Goal: Task Accomplishment & Management: Complete application form

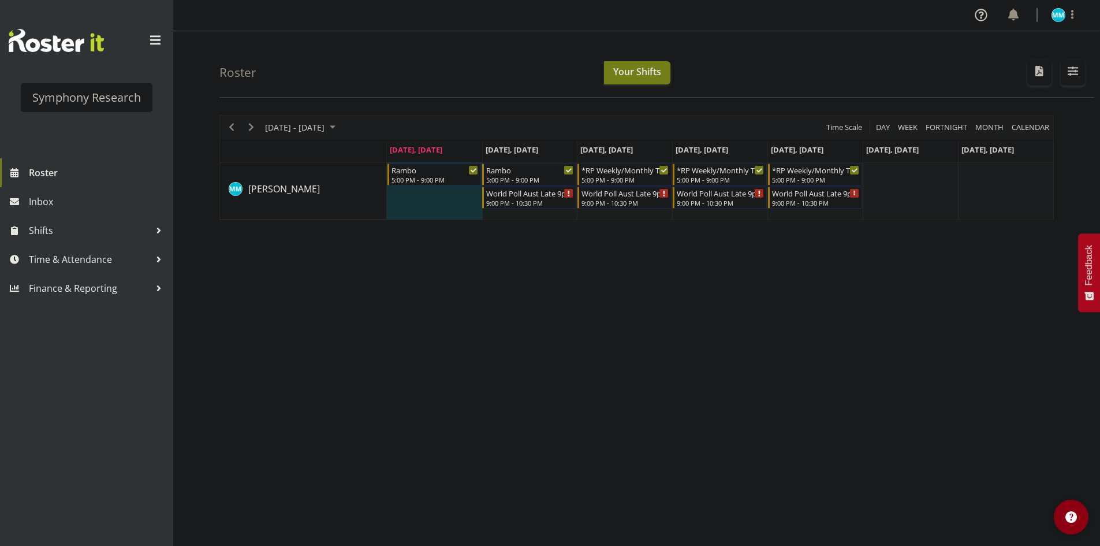
click at [893, 347] on div "[DATE] - [DATE] [DATE] Day Week Fortnight Month calendar Month Agenda Time Scal…" at bounding box center [659, 337] width 881 height 462
click at [788, 368] on div "[DATE] - [DATE] [DATE] Day Week Fortnight Month calendar Month Agenda Time Scal…" at bounding box center [659, 337] width 881 height 462
click at [810, 316] on div "[DATE] - [DATE] [DATE] Day Week Fortnight Month calendar Month Agenda Time Scal…" at bounding box center [659, 337] width 881 height 462
click at [67, 254] on span "Time & Attendance" at bounding box center [89, 259] width 121 height 17
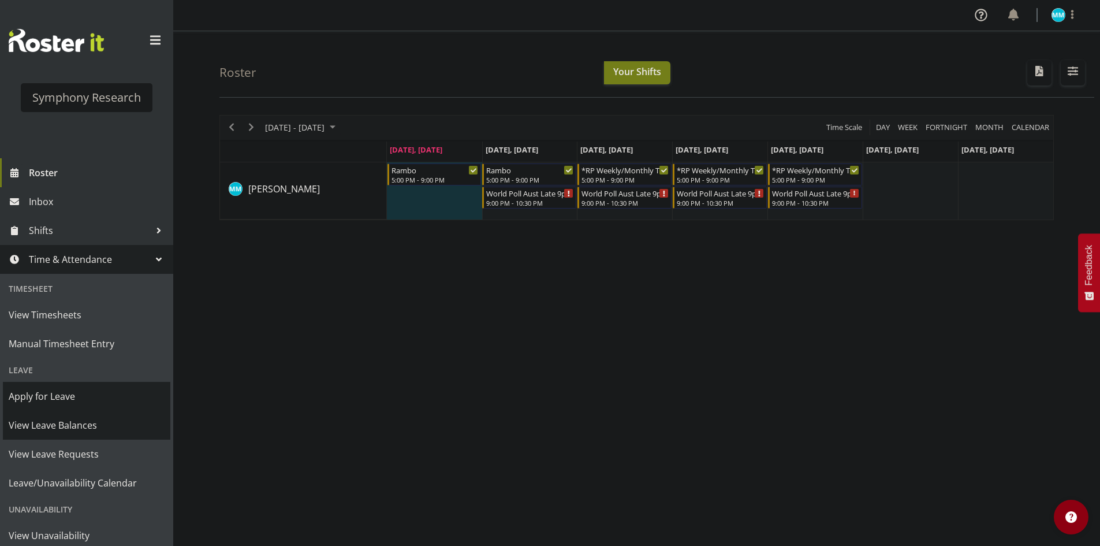
scroll to position [65, 0]
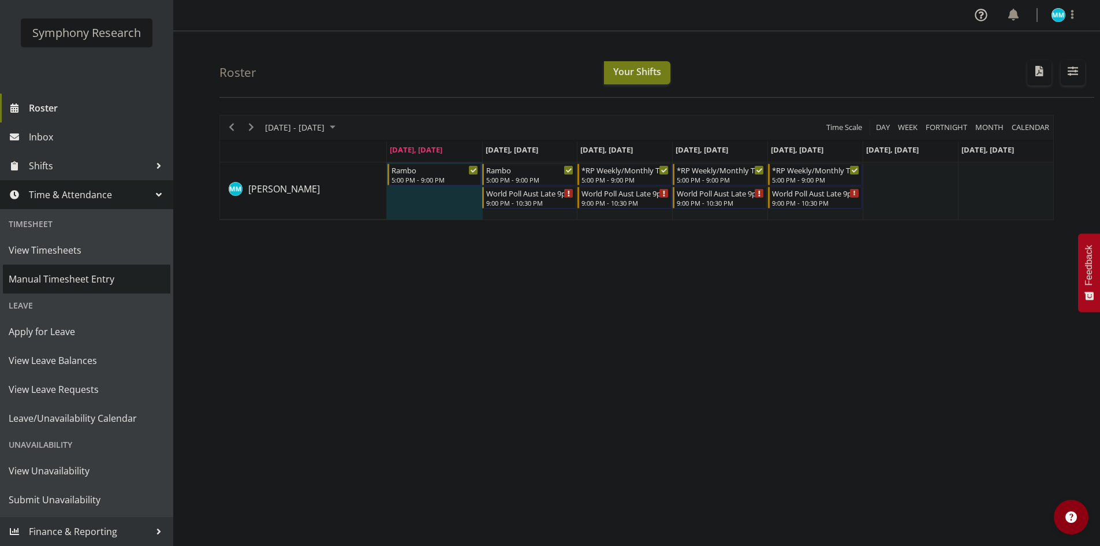
click at [103, 279] on span "Manual Timesheet Entry" at bounding box center [87, 278] width 156 height 17
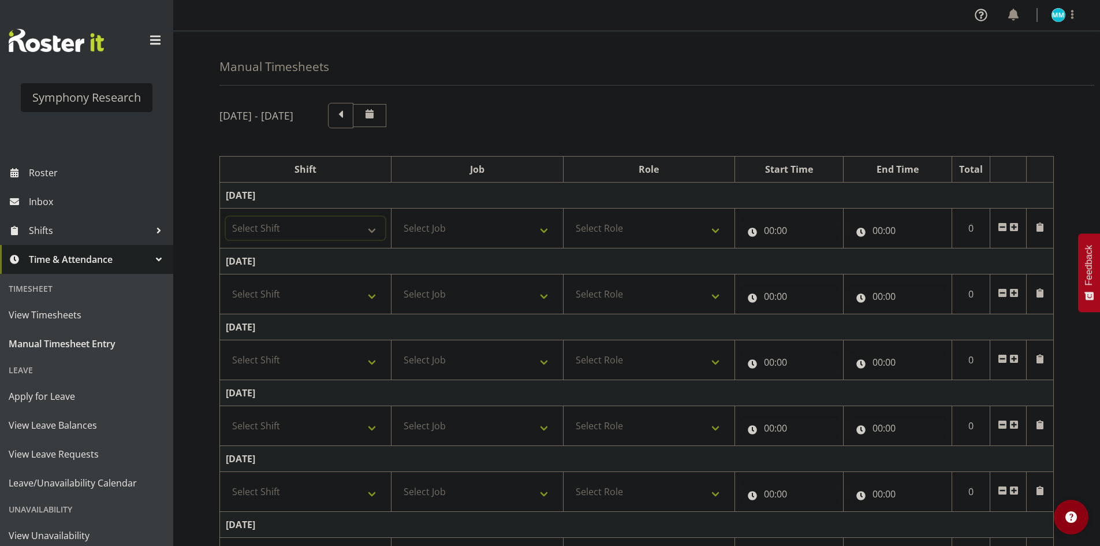
click at [307, 218] on select "Select Shift !!Weekend Residential (Roster IT Shift Label) *Business 9/10am ~ 4…" at bounding box center [305, 228] width 159 height 23
select select "48116"
click at [226, 217] on select "Select Shift !!Weekend Residential (Roster IT Shift Label) *Business 9/10am ~ 4…" at bounding box center [305, 228] width 159 height 23
click at [466, 236] on select "Select Job 550060 IF Admin 553492 World Poll Aus Wave 2 Main 2025 553493 World …" at bounding box center [476, 228] width 159 height 23
select select "10730"
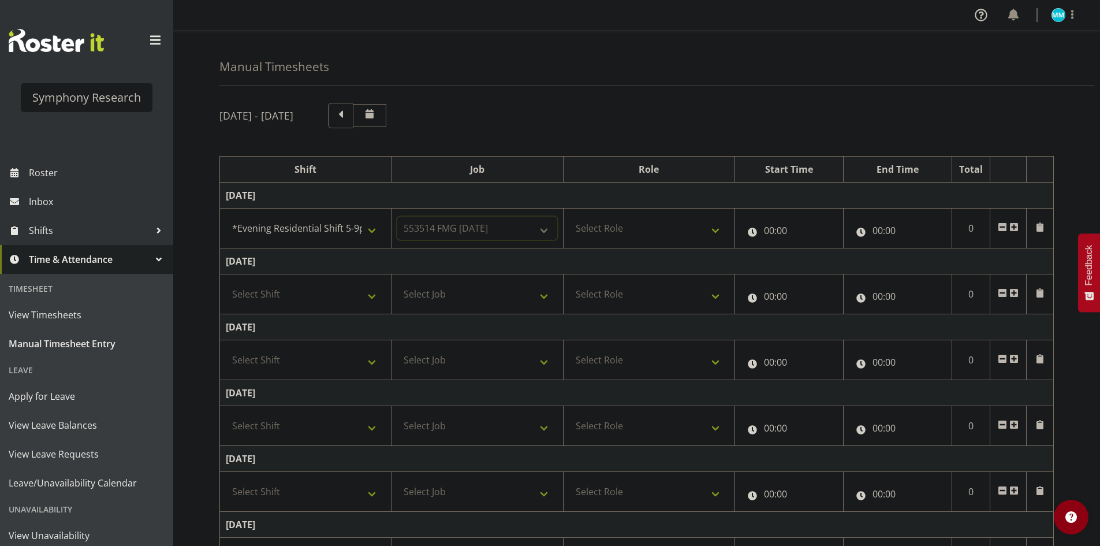
click at [397, 217] on select "Select Job 550060 IF Admin 553492 World Poll Aus Wave 2 Main 2025 553493 World …" at bounding box center [476, 228] width 159 height 23
click at [646, 226] on select "Select Role Briefing Interviewing" at bounding box center [648, 228] width 159 height 23
select select "47"
click at [569, 217] on select "Select Role Briefing Interviewing" at bounding box center [648, 228] width 159 height 23
click at [763, 235] on input "00:00" at bounding box center [789, 230] width 96 height 23
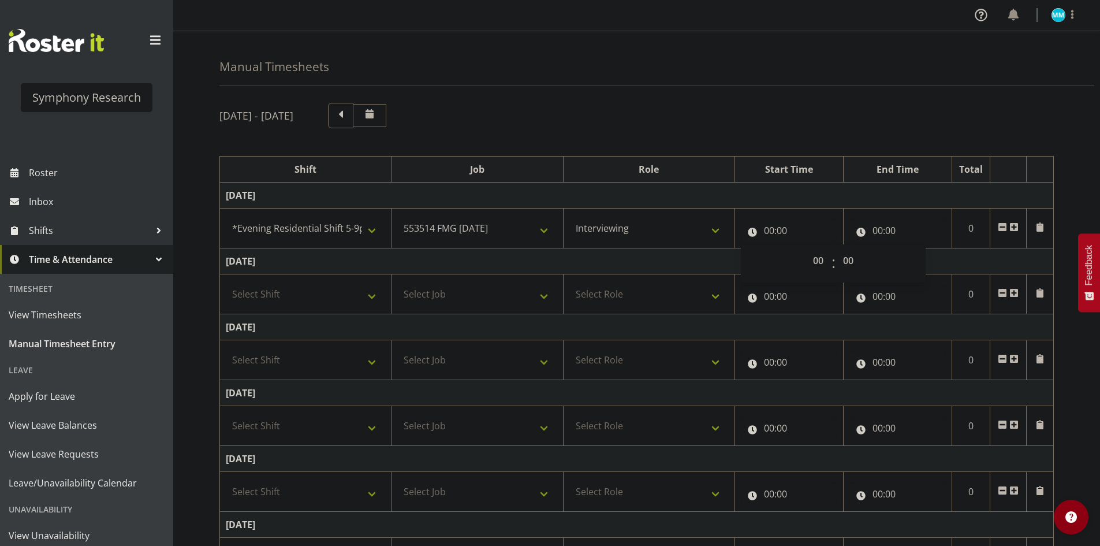
click at [830, 260] on div "00 01 02 03 04 05 06 07 08 09 10 11 12 13 14 15 16 17 18 19 20 21 22 23 : 00 01…" at bounding box center [833, 263] width 185 height 29
click at [824, 260] on select "00 01 02 03 04 05 06 07 08 09 10 11 12 13 14 15 16 17 18 19 20 21 22 23" at bounding box center [820, 260] width 26 height 23
select select "17"
click at [807, 249] on select "00 01 02 03 04 05 06 07 08 09 10 11 12 13 14 15 16 17 18 19 20 21 22 23" at bounding box center [820, 260] width 26 height 23
type input "17:00"
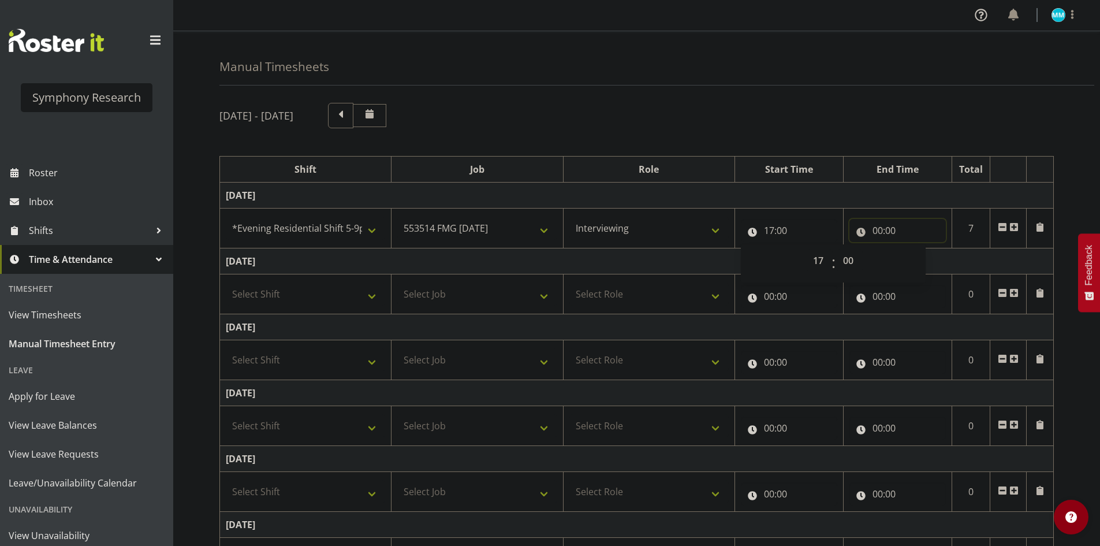
click at [885, 227] on input "00:00" at bounding box center [897, 230] width 96 height 23
click at [920, 252] on select "00 01 02 03 04 05 06 07 08 09 10 11 12 13 14 15 16 17 18 19 20 21 22 23" at bounding box center [928, 260] width 26 height 23
select select "21"
click at [915, 249] on select "00 01 02 03 04 05 06 07 08 09 10 11 12 13 14 15 16 17 18 19 20 21 22 23" at bounding box center [928, 260] width 26 height 23
type input "21:00"
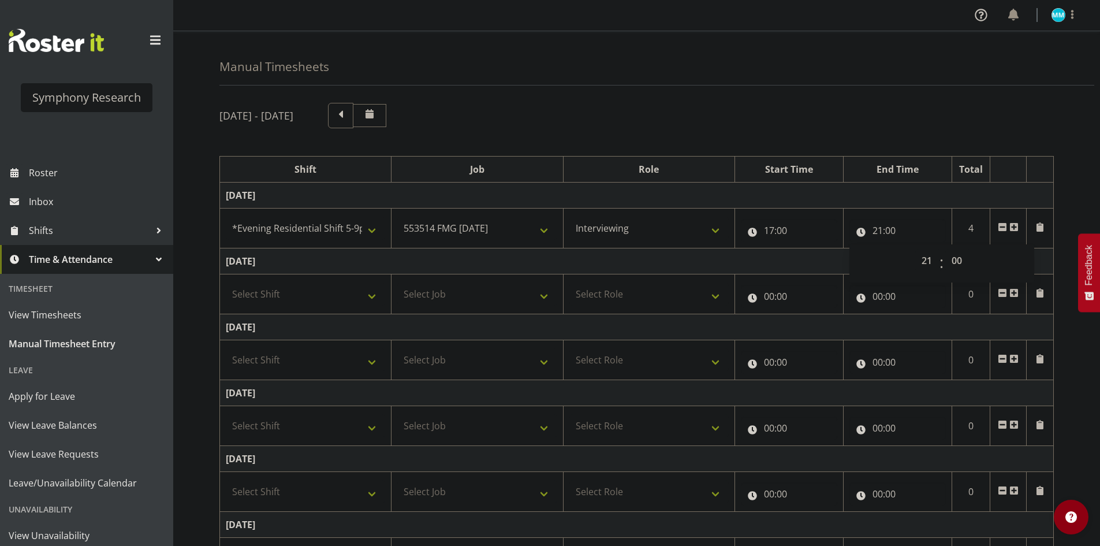
click at [1081, 347] on div "[DATE] - [DATE] Shift Job Role Start Time End Time Total [DATE] !!Weekend Resid…" at bounding box center [659, 401] width 881 height 614
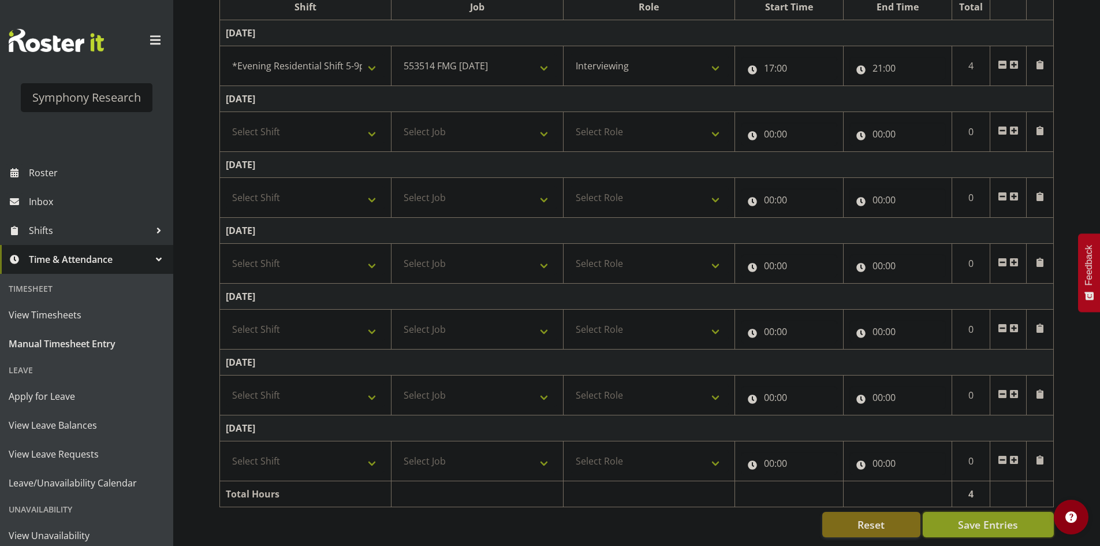
click at [980, 526] on button "Save Entries" at bounding box center [988, 524] width 131 height 25
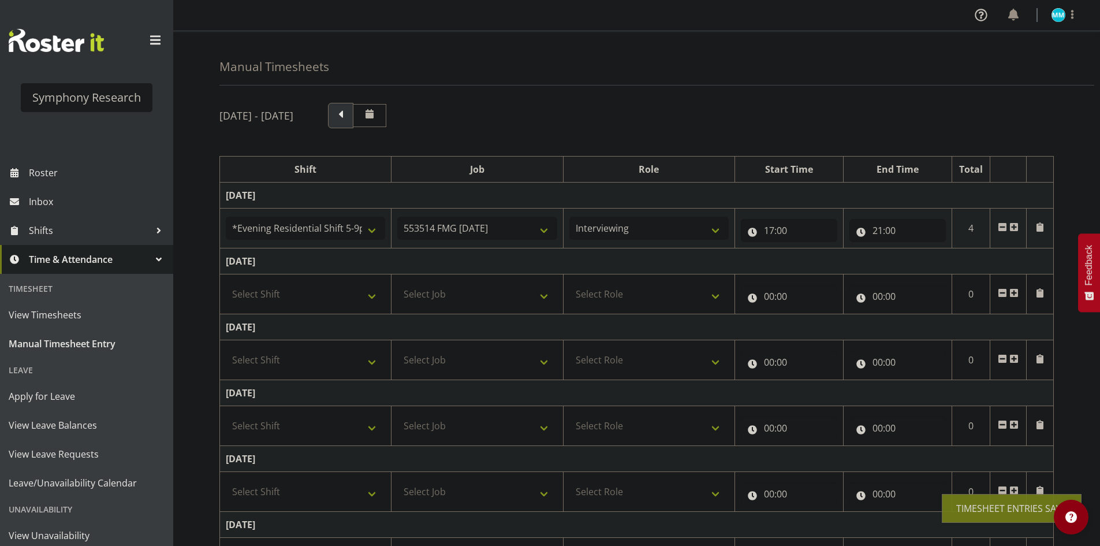
click at [348, 121] on span at bounding box center [340, 114] width 15 height 15
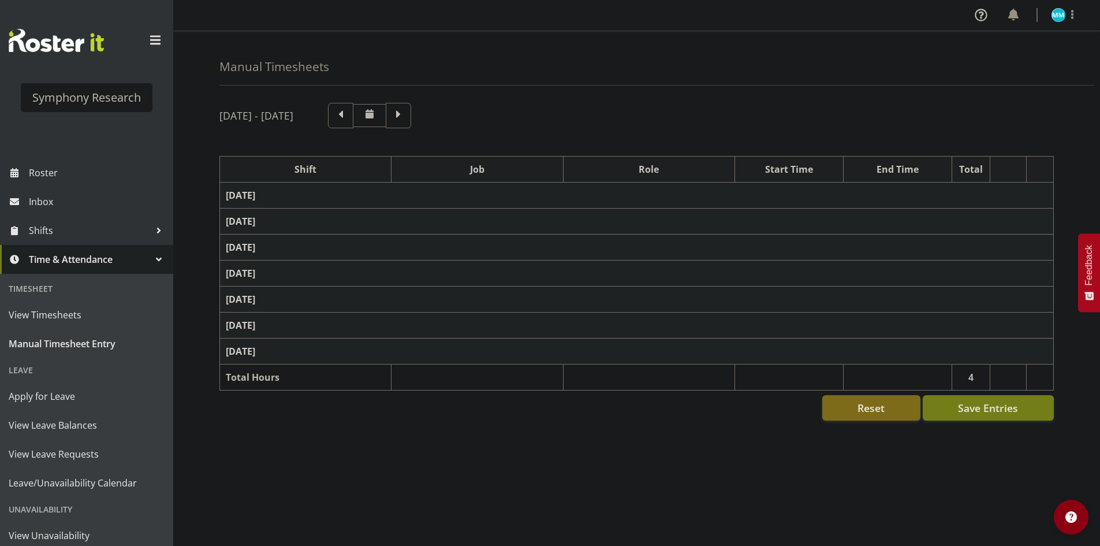
select select "48116"
select select
select select "47"
select select "57511"
select select "10499"
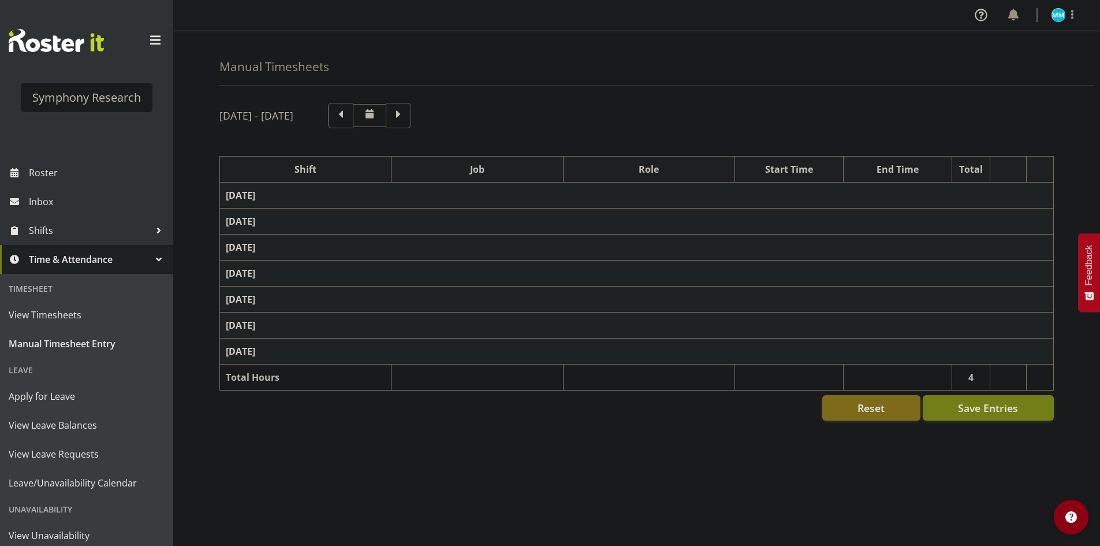
select select "47"
select select "48116"
select select "10730"
select select "47"
select select "57511"
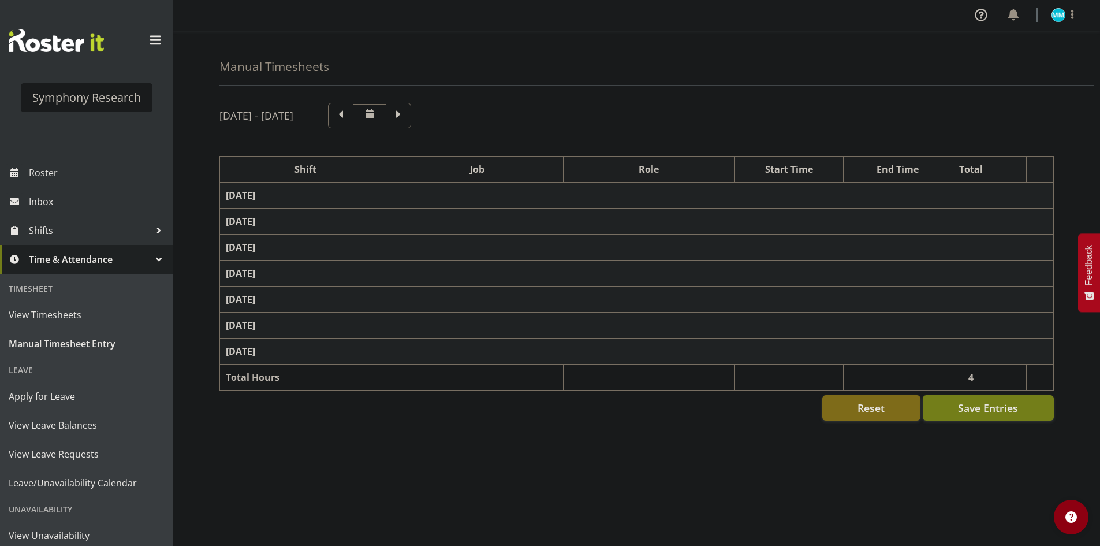
select select "10499"
select select "47"
select select "48116"
select select "10730"
select select "47"
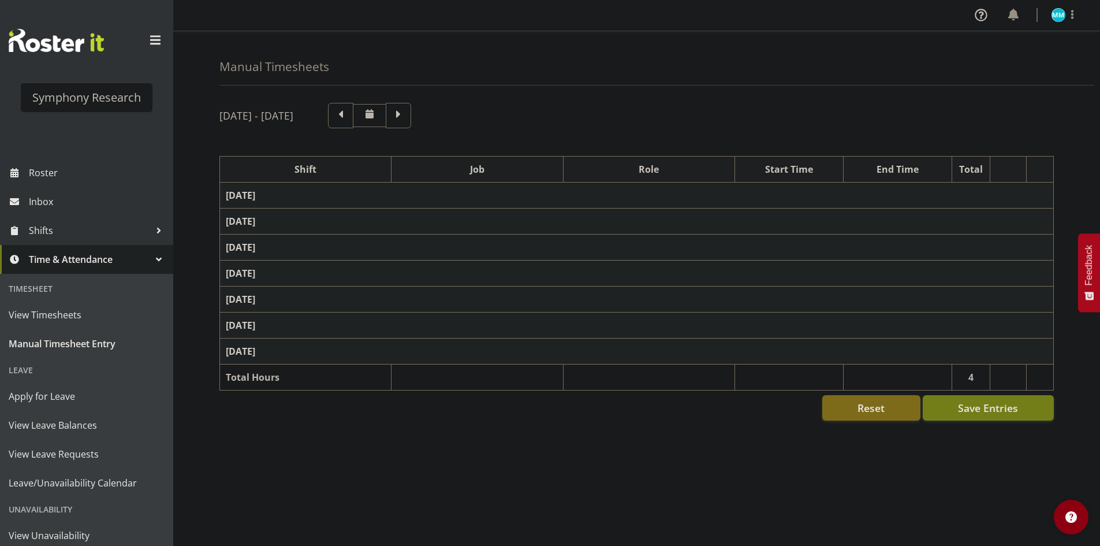
select select "57511"
select select "10499"
select select "47"
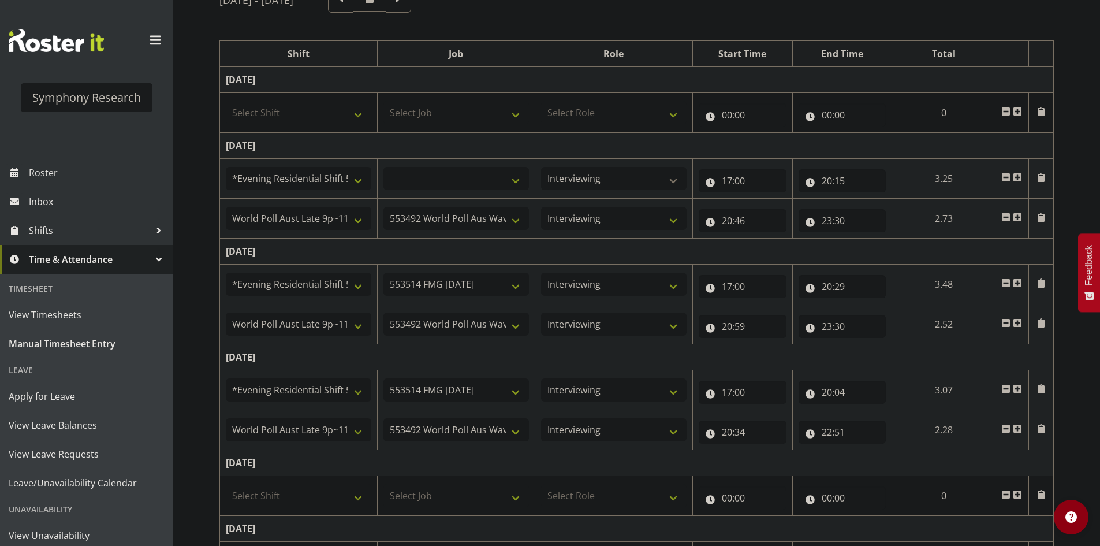
scroll to position [290, 0]
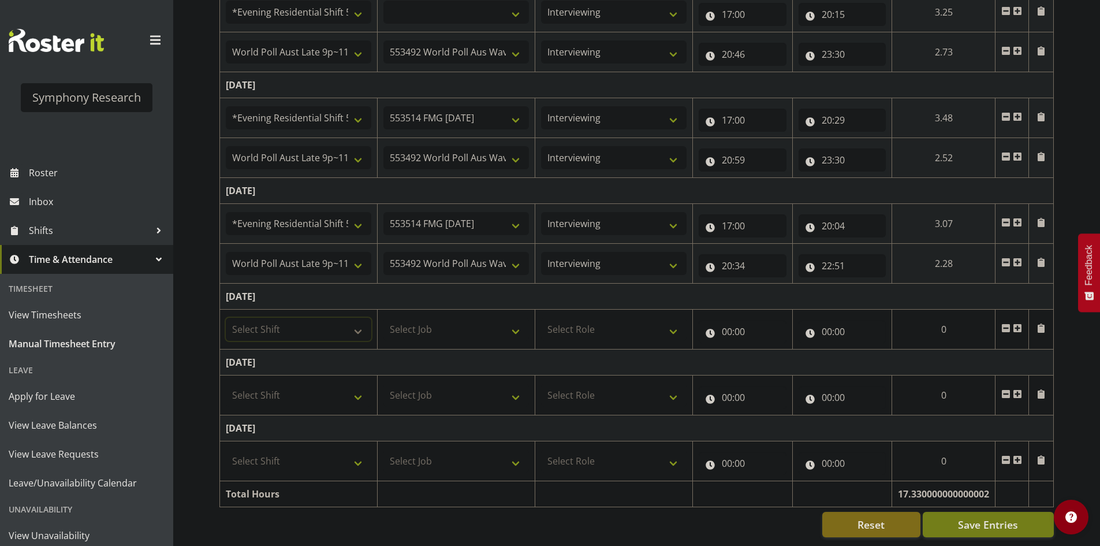
click at [338, 318] on select "Select Shift !!Weekend Residential (Roster IT Shift Label) *Business 9/10am ~ 4…" at bounding box center [299, 329] width 146 height 23
select select "56692"
click at [226, 318] on select "Select Shift !!Weekend Residential (Roster IT Shift Label) *Business 9/10am ~ 4…" at bounding box center [299, 329] width 146 height 23
select select
click at [476, 318] on select "Select Job 550060 IF Admin 553492 World Poll Aus Wave 2 Main 2025 553493 World …" at bounding box center [456, 329] width 146 height 23
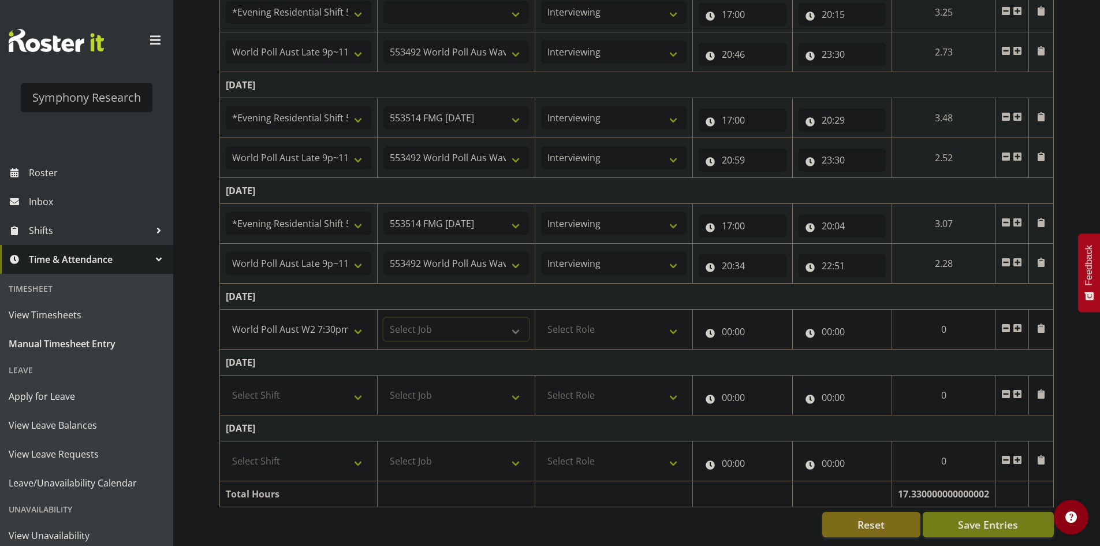
select select "10499"
click at [383, 318] on select "Select Job 550060 IF Admin 553492 World Poll Aus Wave 2 Main 2025 553493 World …" at bounding box center [456, 329] width 146 height 23
select select
click at [603, 309] on td "Select Role Briefing Interviewing" at bounding box center [614, 329] width 158 height 40
click at [605, 320] on select "Select Role Briefing Interviewing" at bounding box center [614, 329] width 146 height 23
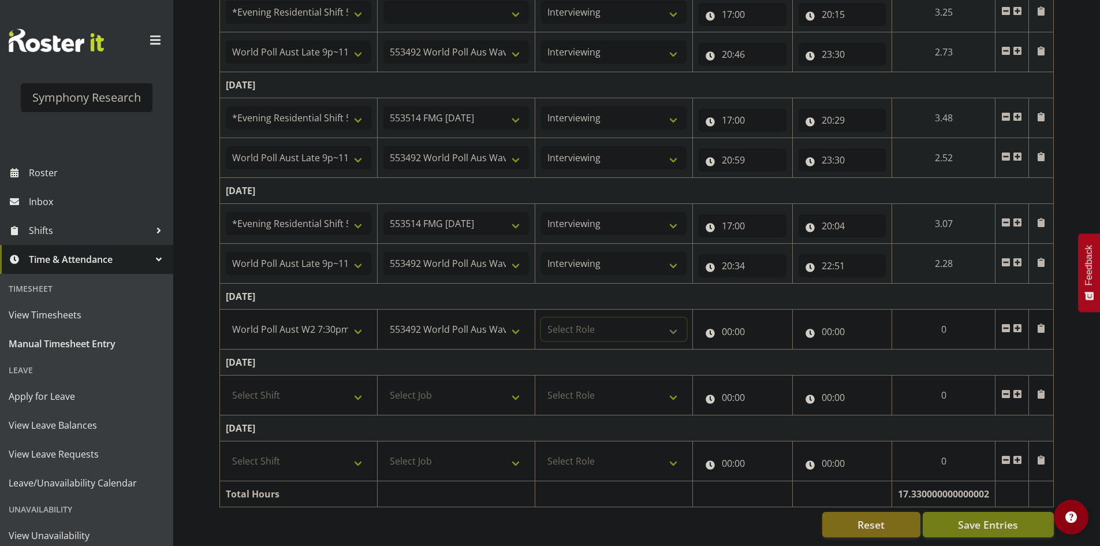
select select "47"
click at [541, 318] on select "Select Role Briefing Interviewing" at bounding box center [614, 329] width 146 height 23
select select
click at [718, 326] on input "00:00" at bounding box center [743, 331] width 88 height 23
drag, startPoint x: 767, startPoint y: 357, endPoint x: 773, endPoint y: 363, distance: 8.2
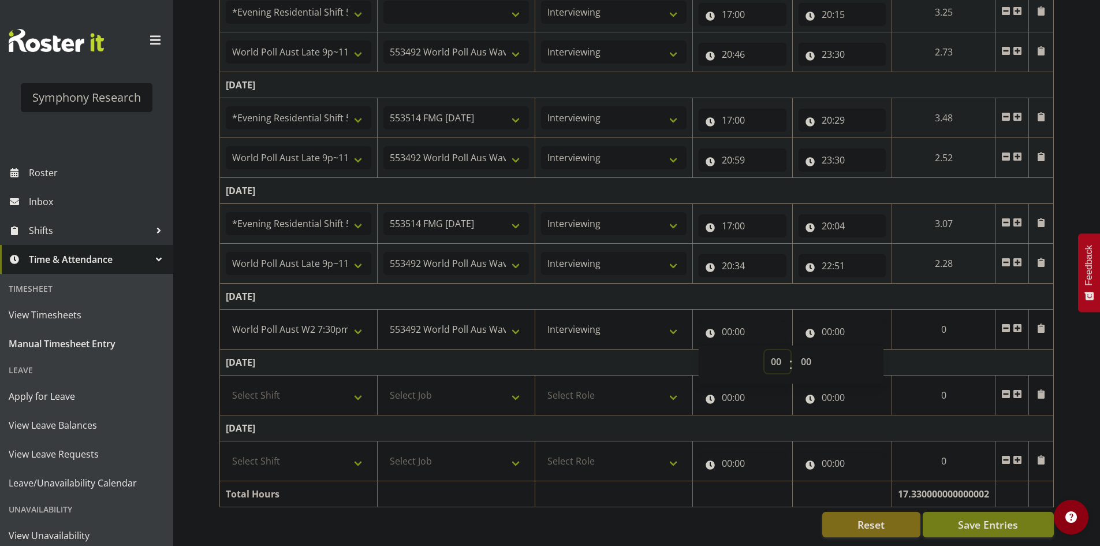
click at [767, 358] on select "00 01 02 03 04 05 06 07 08 09 10 11 12 13 14 15 16 17 18 19 20 21 22 23" at bounding box center [777, 361] width 26 height 23
select select "17"
click at [764, 350] on select "00 01 02 03 04 05 06 07 08 09 10 11 12 13 14 15 16 17 18 19 20 21 22 23" at bounding box center [777, 361] width 26 height 23
select select
type input "17:00"
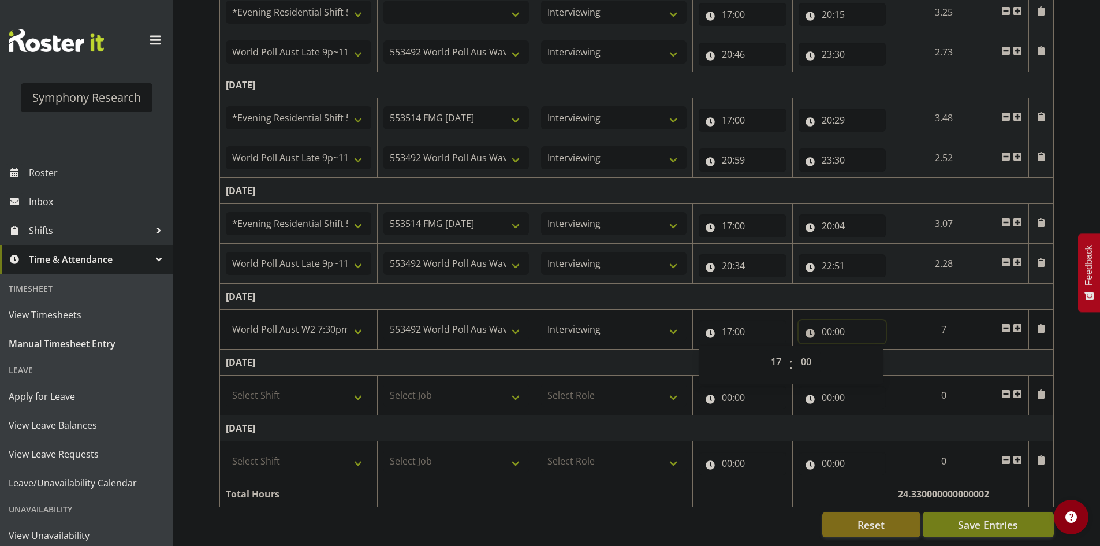
click at [831, 323] on input "00:00" at bounding box center [843, 331] width 88 height 23
click at [867, 352] on select "00 01 02 03 04 05 06 07 08 09 10 11 12 13 14 15 16 17 18 19 20 21 22 23" at bounding box center [877, 361] width 26 height 23
select select "20"
click at [864, 350] on select "00 01 02 03 04 05 06 07 08 09 10 11 12 13 14 15 16 17 18 19 20 21 22 23" at bounding box center [877, 361] width 26 height 23
select select
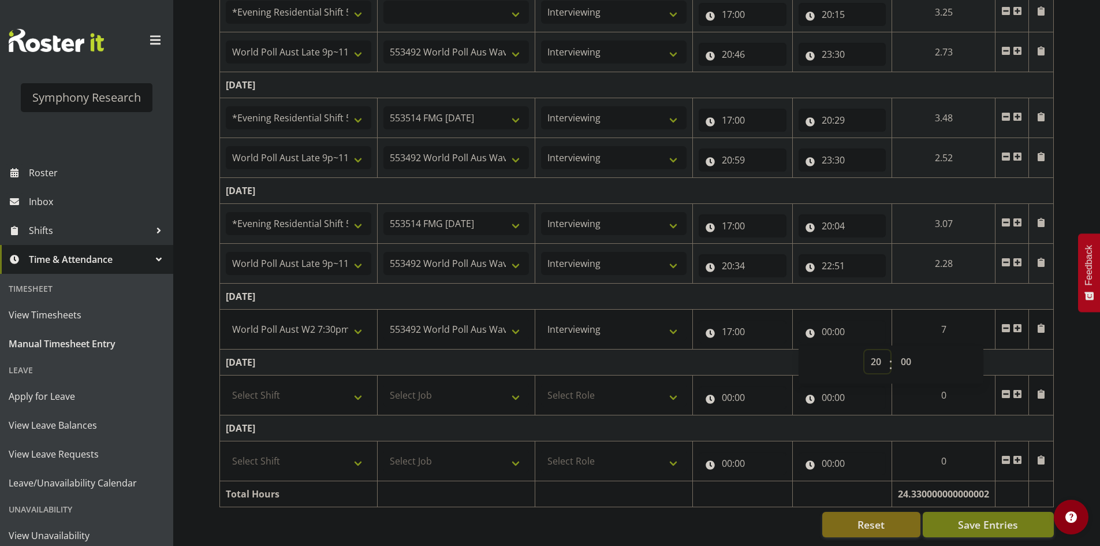
type input "20:00"
click at [907, 350] on select "00 01 02 03 04 05 06 07 08 09 10 11 12 13 14 15 16 17 18 19 20 21 22 23 24 25 2…" at bounding box center [907, 361] width 26 height 23
select select "30"
click at [894, 350] on select "00 01 02 03 04 05 06 07 08 09 10 11 12 13 14 15 16 17 18 19 20 21 22 23 24 25 2…" at bounding box center [907, 361] width 26 height 23
select select
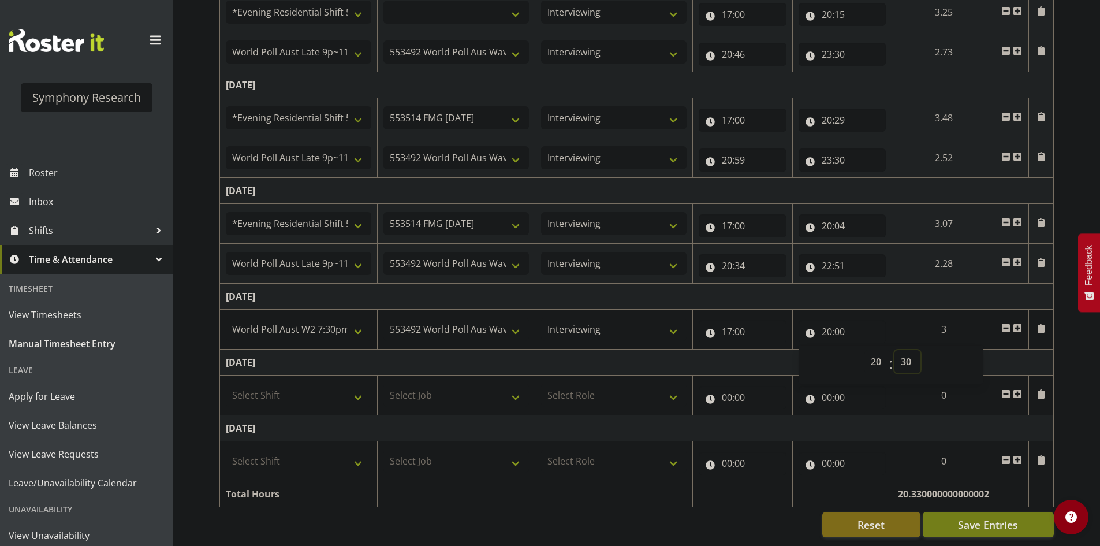
type input "20:30"
click at [895, 297] on td "[DATE]" at bounding box center [637, 297] width 834 height 26
click at [292, 383] on select "Select Shift !!Weekend Residential (Roster IT Shift Label) *Business 9/10am ~ 4…" at bounding box center [299, 394] width 146 height 23
select select "43777"
click at [226, 383] on select "Select Shift !!Weekend Residential (Roster IT Shift Label) *Business 9/10am ~ 4…" at bounding box center [299, 394] width 146 height 23
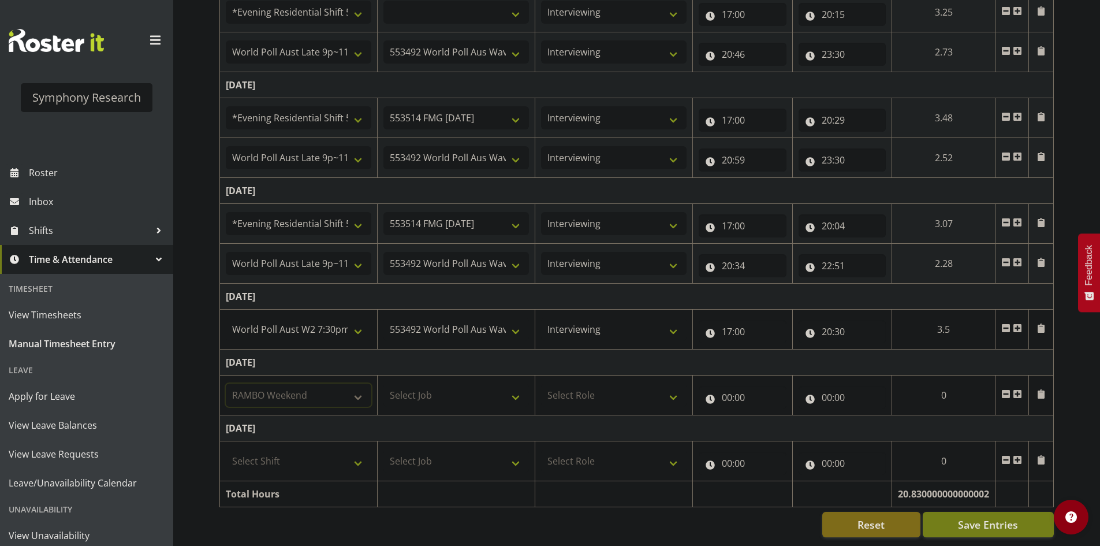
select select
click at [521, 352] on td "[DATE]" at bounding box center [637, 362] width 834 height 26
click at [438, 389] on select "Select Job 550060 IF Admin 553492 World Poll Aus Wave 2 Main 2025 553493 World …" at bounding box center [456, 394] width 146 height 23
select select "10732"
click at [383, 383] on select "Select Job 550060 IF Admin 553492 World Poll Aus Wave 2 Main 2025 553493 World …" at bounding box center [456, 394] width 146 height 23
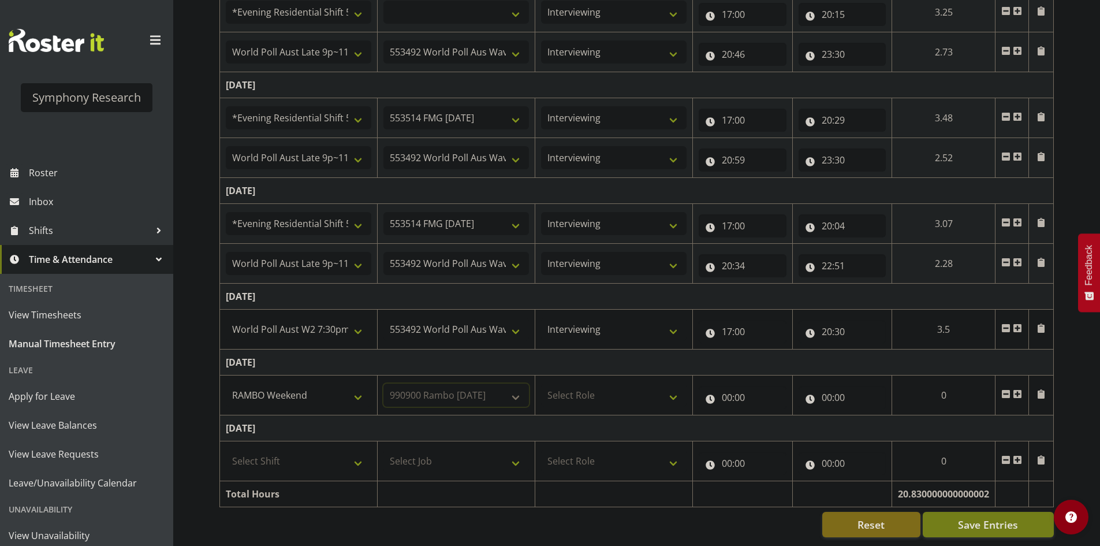
select select
click at [605, 383] on select "Select Role Briefing Interviewing" at bounding box center [614, 394] width 146 height 23
select select "47"
click at [541, 383] on select "Select Role Briefing Interviewing" at bounding box center [614, 394] width 146 height 23
select select
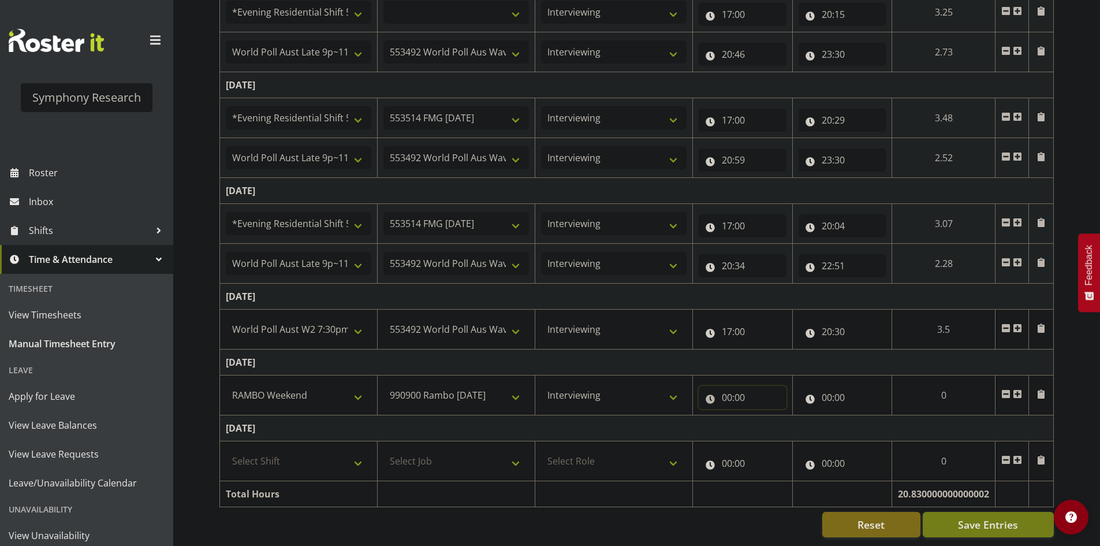
click at [728, 393] on input "00:00" at bounding box center [743, 397] width 88 height 23
click at [778, 419] on select "00 01 02 03 04 05 06 07 08 09 10 11 12 13 14 15 16 17 18 19 20 21 22 23" at bounding box center [777, 427] width 26 height 23
select select "12"
click at [790, 416] on select "00 01 02 03 04 05 06 07 08 09 10 11 12 13 14 15 16 17 18 19 20 21 22 23" at bounding box center [777, 427] width 26 height 23
select select
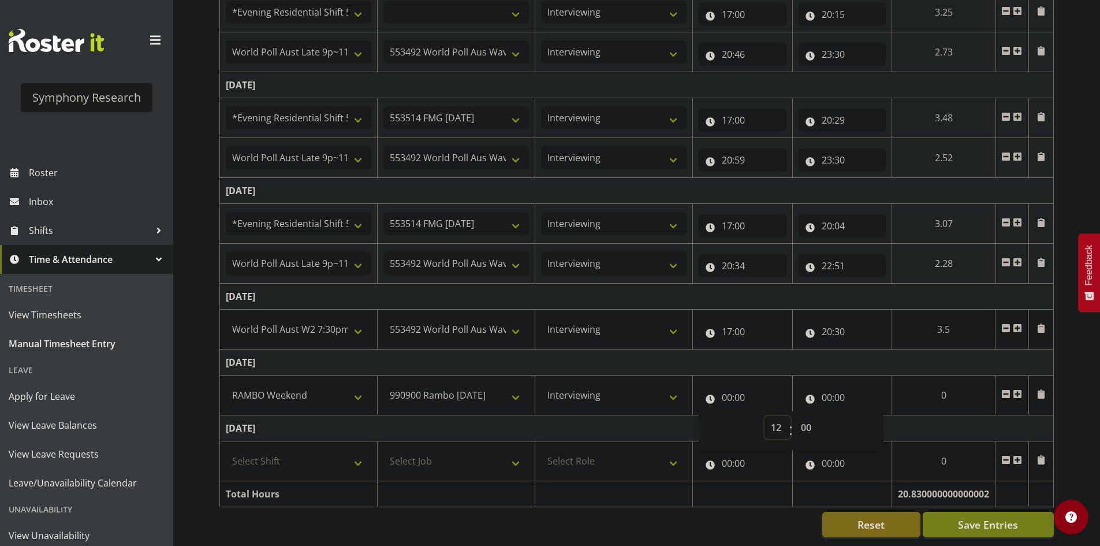
type input "12:00"
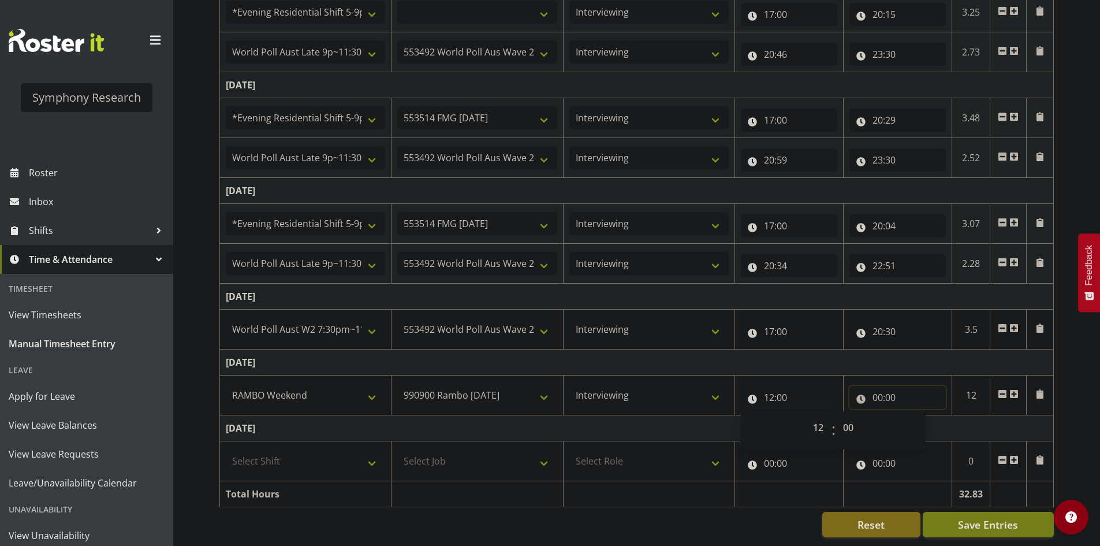
click at [873, 387] on input "00:00" at bounding box center [897, 397] width 96 height 23
click at [922, 424] on select "00 01 02 03 04 05 06 07 08 09 10 11 12 13 14 15 16 17 18 19 20 21 22 23" at bounding box center [928, 427] width 26 height 23
select select "16"
click at [915, 416] on select "00 01 02 03 04 05 06 07 08 09 10 11 12 13 14 15 16 17 18 19 20 21 22 23" at bounding box center [928, 427] width 26 height 23
select select
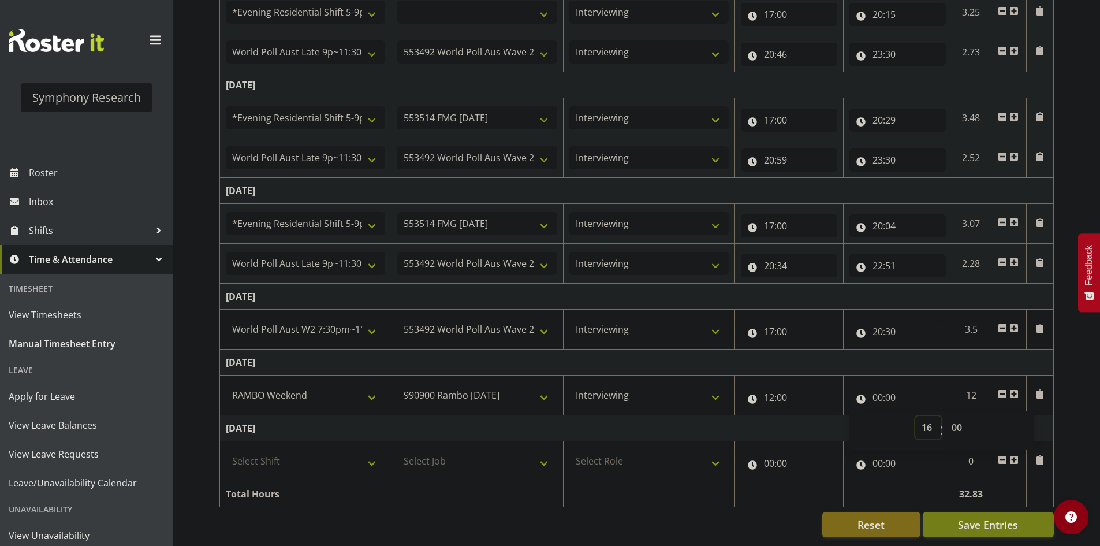
type input "16:00"
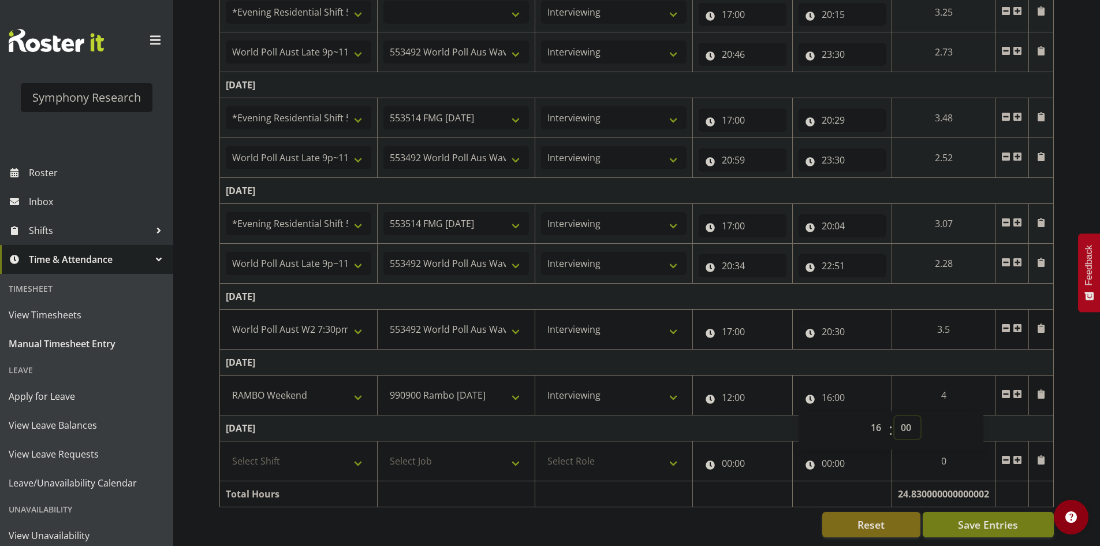
click at [907, 422] on select "00 01 02 03 04 05 06 07 08 09 10 11 12 13 14 15 16 17 18 19 20 21 22 23 24 25 2…" at bounding box center [907, 427] width 26 height 23
select select "40"
click at [920, 416] on select "00 01 02 03 04 05 06 07 08 09 10 11 12 13 14 15 16 17 18 19 20 21 22 23 24 25 2…" at bounding box center [907, 427] width 26 height 23
select select
type input "16:40"
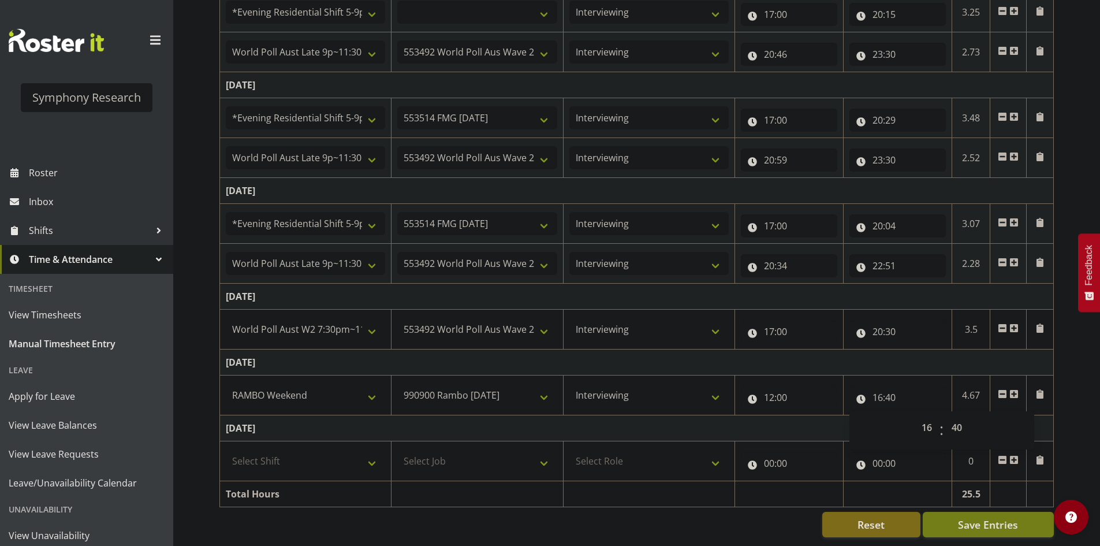
click at [992, 349] on td "[DATE]" at bounding box center [637, 362] width 834 height 26
click at [1013, 389] on span at bounding box center [1013, 393] width 9 height 9
select select
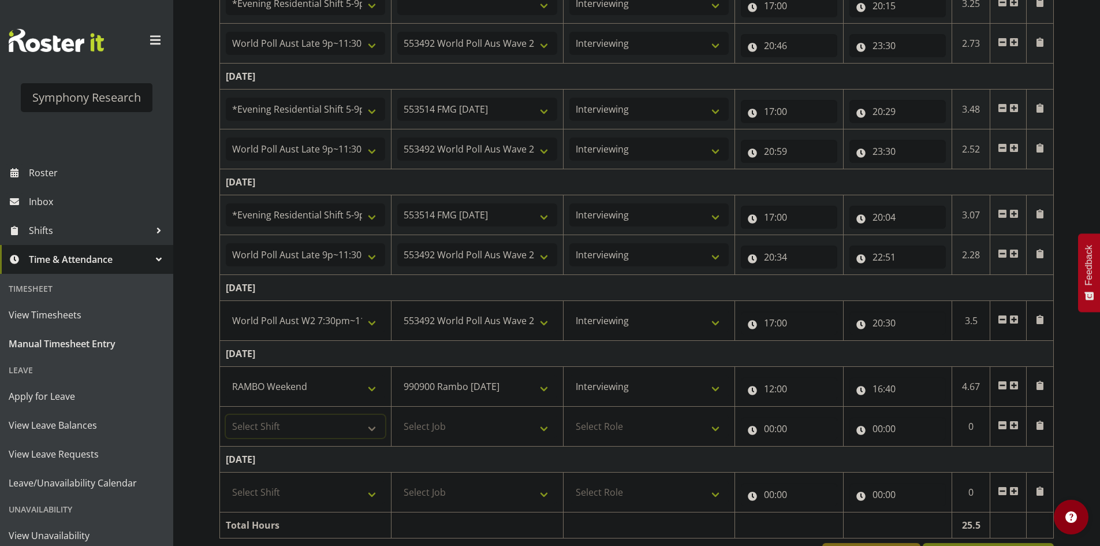
click at [365, 426] on select "Select Shift !!Weekend Residential (Roster IT Shift Label) *Business 9/10am ~ 4…" at bounding box center [305, 426] width 159 height 23
click at [1083, 441] on div "[DATE] - [DATE] Shift Job Role Start Time End Time Total [DATE] Select Shift !!…" at bounding box center [659, 190] width 881 height 773
click at [294, 434] on select "Select Shift !!Weekend Residential (Roster IT Shift Label) *Business 9/10am ~ 4…" at bounding box center [305, 426] width 159 height 23
select select "56692"
click at [226, 415] on select "Select Shift !!Weekend Residential (Roster IT Shift Label) *Business 9/10am ~ 4…" at bounding box center [305, 426] width 159 height 23
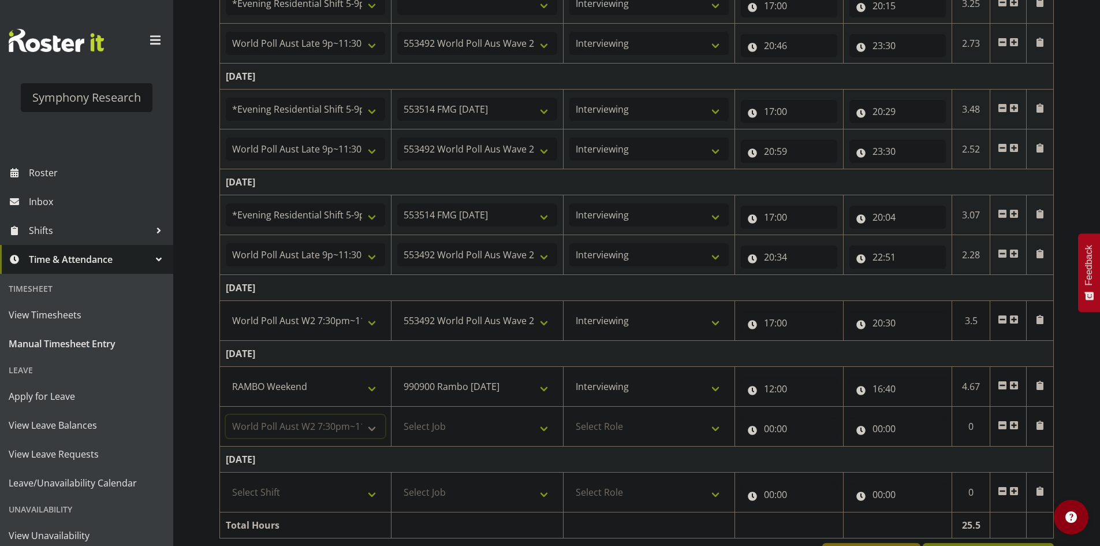
select select
click at [323, 426] on select "!!Weekend Residential (Roster IT Shift Label) *Business 9/10am ~ 4:30pm *Busine…" at bounding box center [305, 426] width 159 height 23
select select "11547"
click at [226, 415] on select "!!Weekend Residential (Roster IT Shift Label) *Business 9/10am ~ 4:30pm *Busine…" at bounding box center [305, 426] width 159 height 23
select select
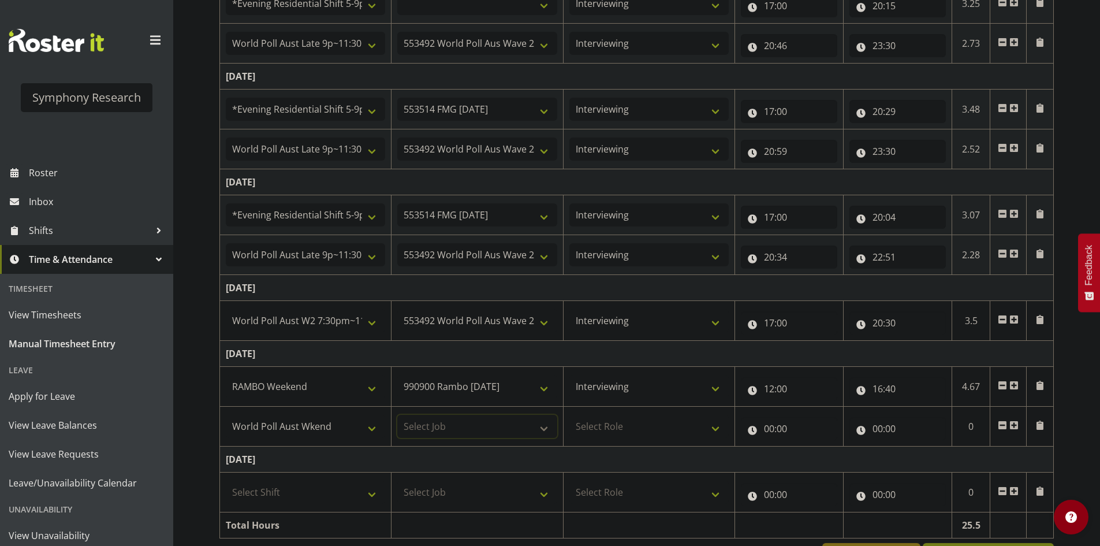
click at [434, 419] on select "Select Job 550060 IF Admin 553492 World Poll Aus Wave 2 Main 2025 553493 World …" at bounding box center [476, 426] width 159 height 23
select select "10499"
click at [397, 415] on select "Select Job 550060 IF Admin 553492 World Poll Aus Wave 2 Main 2025 553493 World …" at bounding box center [476, 426] width 159 height 23
select select
click at [632, 413] on td "Select Role Briefing Interviewing" at bounding box center [648, 426] width 171 height 40
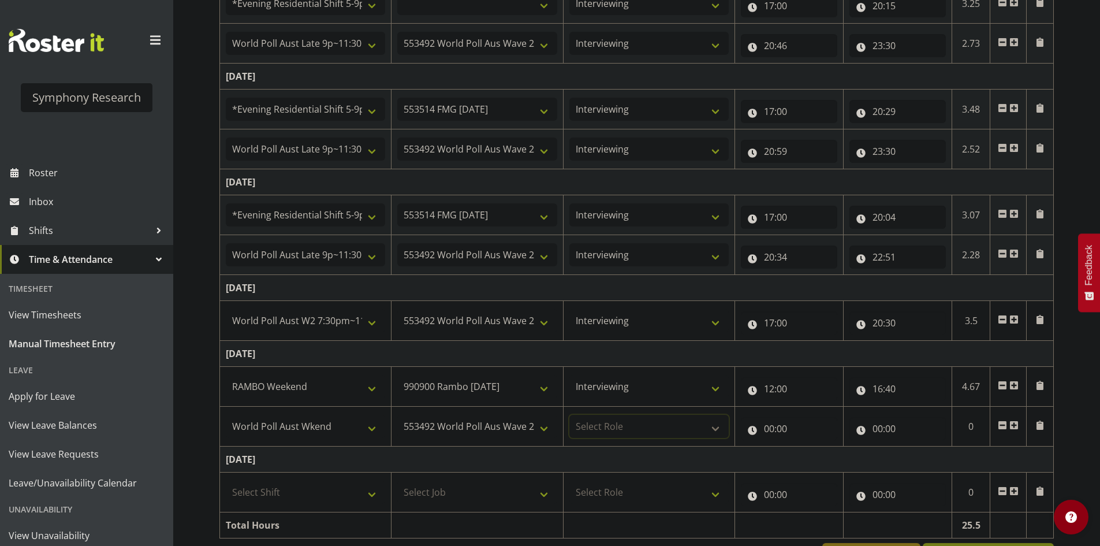
click at [643, 438] on select "Select Role Briefing Interviewing" at bounding box center [648, 426] width 159 height 23
select select "47"
click at [569, 415] on select "Select Role Briefing Interviewing" at bounding box center [648, 426] width 159 height 23
select select
click at [769, 432] on input "00:00" at bounding box center [789, 428] width 96 height 23
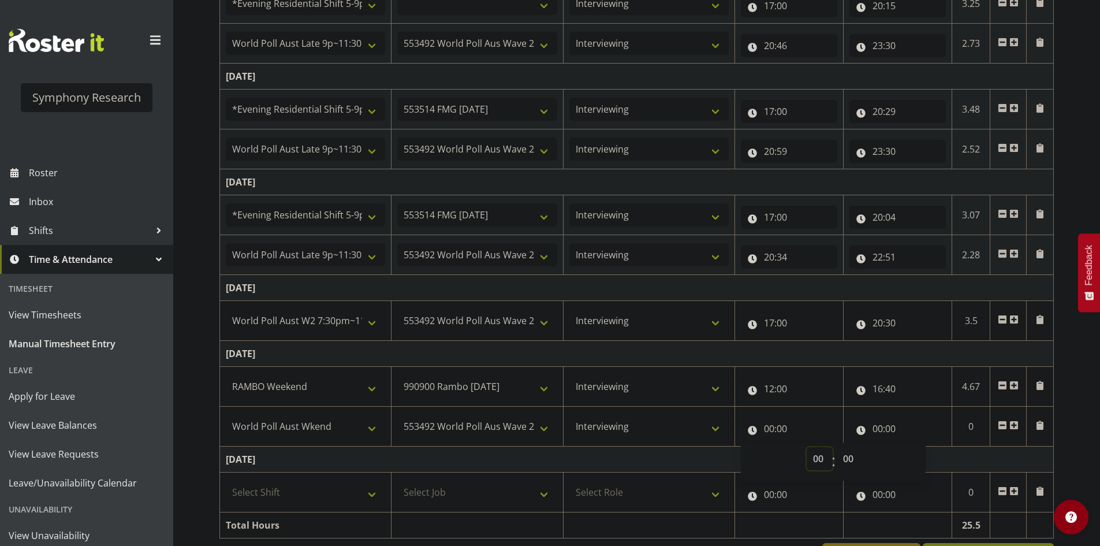
click at [826, 457] on select "00 01 02 03 04 05 06 07 08 09 10 11 12 13 14 15 16 17 18 19 20 21 22 23" at bounding box center [820, 458] width 26 height 23
select select "16"
click at [807, 447] on select "00 01 02 03 04 05 06 07 08 09 10 11 12 13 14 15 16 17 18 19 20 21 22 23" at bounding box center [820, 458] width 26 height 23
select select
type input "16:00"
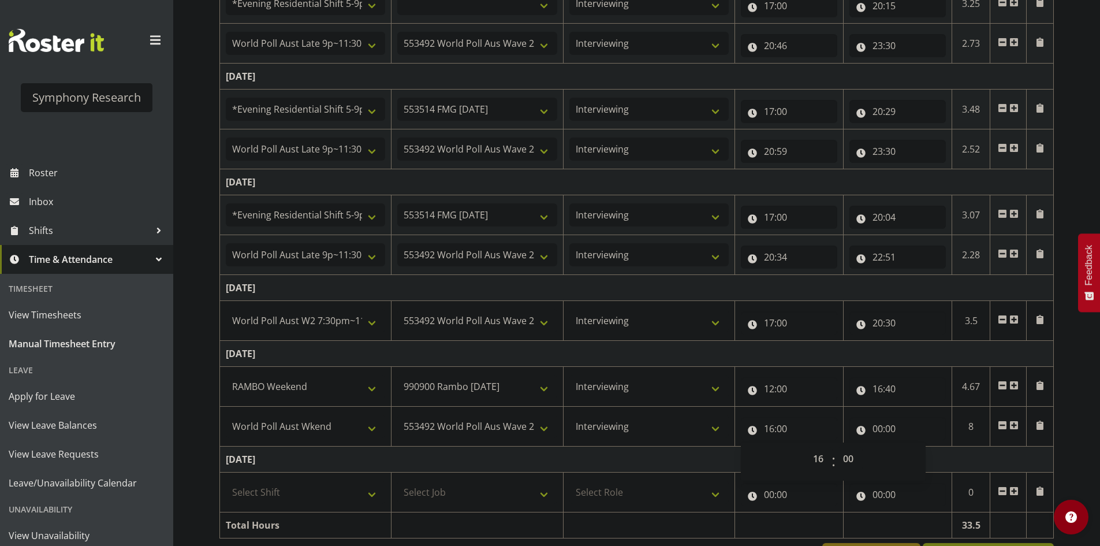
click at [700, 458] on td "[DATE]" at bounding box center [637, 459] width 834 height 26
click at [901, 391] on input "16:40" at bounding box center [897, 388] width 96 height 23
click at [922, 419] on select "00 01 02 03 04 05 06 07 08 09 10 11 12 13 14 15 16 17 18 19 20 21 22 23" at bounding box center [928, 418] width 26 height 23
select select "15"
click at [915, 407] on select "00 01 02 03 04 05 06 07 08 09 10 11 12 13 14 15 16 17 18 19 20 21 22 23" at bounding box center [928, 418] width 26 height 23
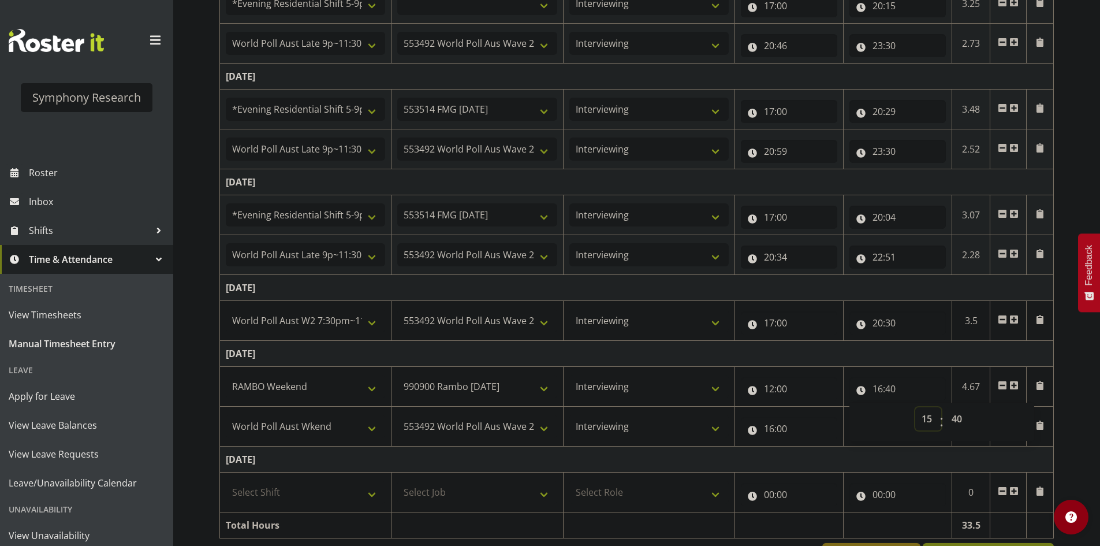
select select
type input "15:40"
click at [956, 419] on select "00 01 02 03 04 05 06 07 08 09 10 11 12 13 14 15 16 17 18 19 20 21 22 23 24 25 2…" at bounding box center [958, 418] width 26 height 23
click at [918, 361] on td "[DATE]" at bounding box center [637, 354] width 834 height 26
click at [1015, 387] on span at bounding box center [1013, 385] width 9 height 9
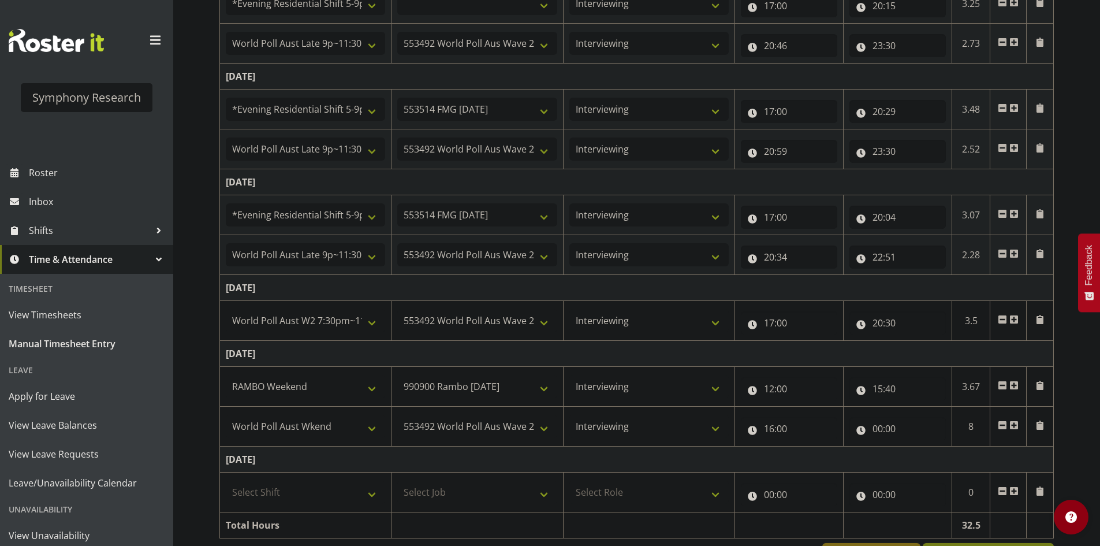
select select
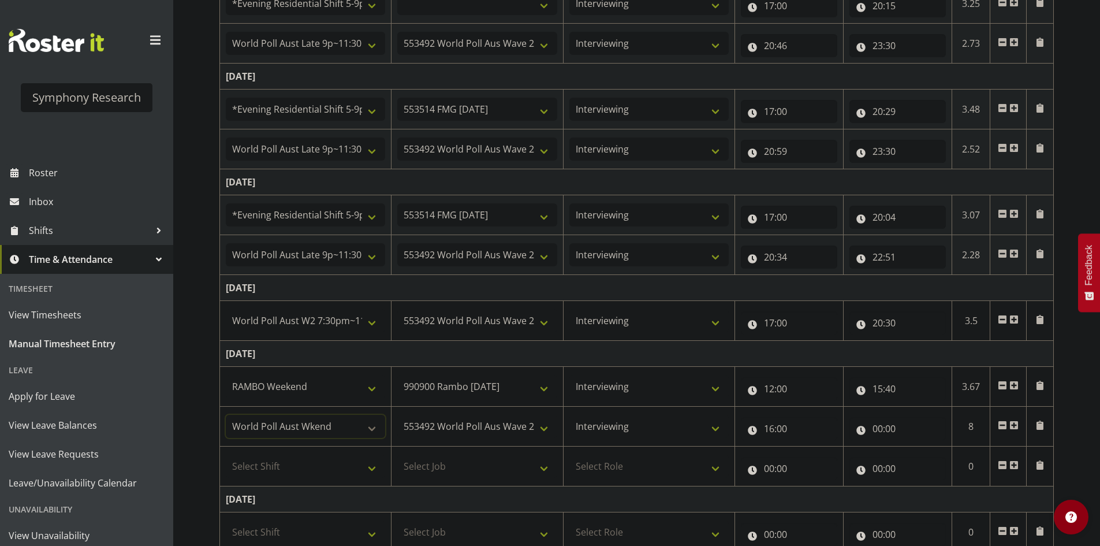
click at [335, 427] on select "!!Weekend Residential (Roster IT Shift Label) *Business 9/10am ~ 4:30pm *Busine…" at bounding box center [305, 426] width 159 height 23
click at [786, 428] on input "16:00" at bounding box center [789, 428] width 96 height 23
click at [844, 458] on select "00 01 02 03 04 05 06 07 08 09 10 11 12 13 14 15 16 17 18 19 20 21 22 23 24 25 2…" at bounding box center [850, 458] width 26 height 23
click at [919, 346] on td "[DATE]" at bounding box center [637, 354] width 834 height 26
click at [348, 406] on td "!!Weekend Residential (Roster IT Shift Label) *Business 9/10am ~ 4:30pm *Busine…" at bounding box center [305, 426] width 171 height 40
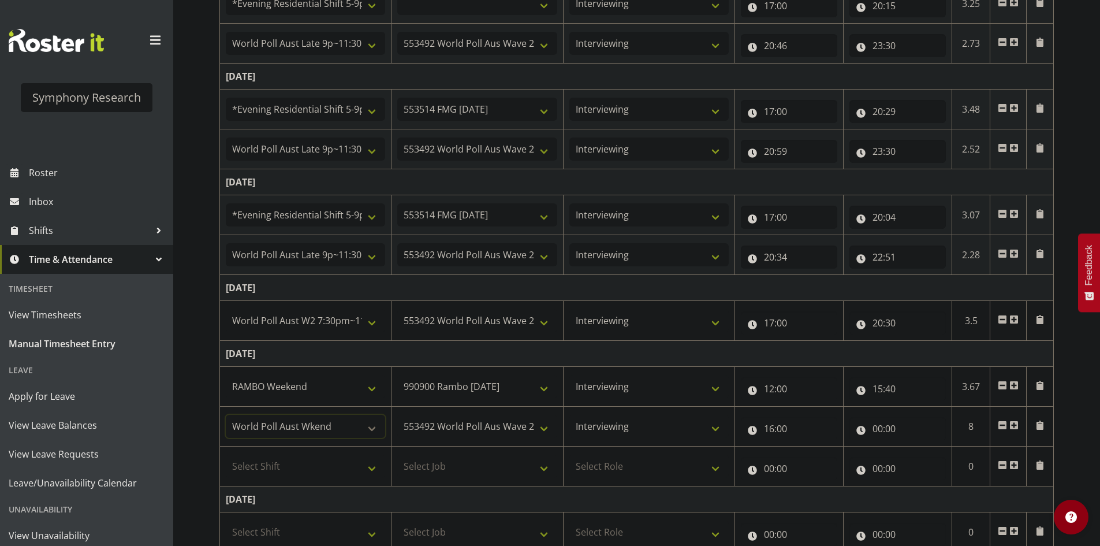
click at [340, 419] on select "!!Weekend Residential (Roster IT Shift Label) *Business 9/10am ~ 4:30pm *Busine…" at bounding box center [305, 426] width 159 height 23
select select "43777"
click at [226, 415] on select "!!Weekend Residential (Roster IT Shift Label) *Business 9/10am ~ 4:30pm *Busine…" at bounding box center [305, 426] width 159 height 23
select select
click at [453, 419] on select "550060 IF Admin 553492 World Poll Aus Wave 2 Main 2025 553493 World Poll NZ Wav…" at bounding box center [476, 426] width 159 height 23
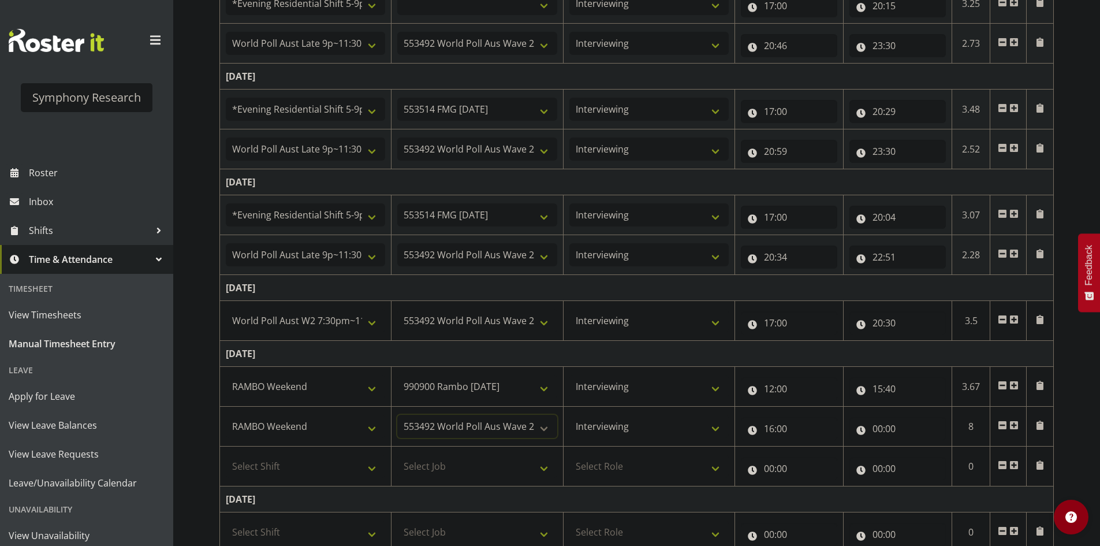
select select "10732"
click at [397, 415] on select "550060 IF Admin 553492 World Poll Aus Wave 2 Main 2025 553493 World Poll NZ Wav…" at bounding box center [476, 426] width 159 height 23
select select
click at [612, 432] on select "Briefing Interviewing" at bounding box center [648, 426] width 159 height 23
click at [777, 431] on input "16:00" at bounding box center [789, 428] width 96 height 23
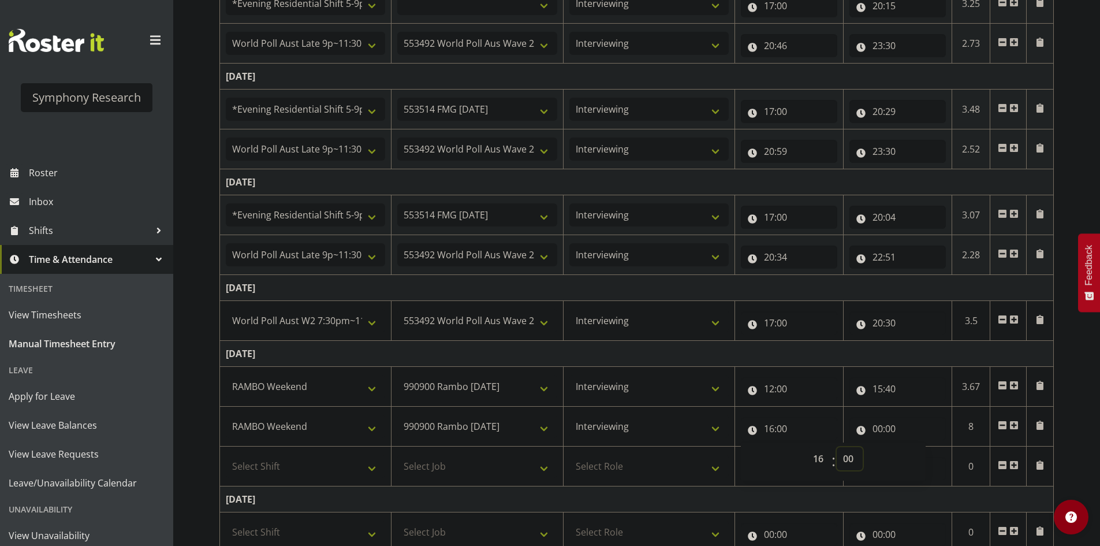
click at [844, 458] on select "00 01 02 03 04 05 06 07 08 09 10 11 12 13 14 15 16 17 18 19 20 21 22 23 24 25 2…" at bounding box center [850, 458] width 26 height 23
select select "10"
click at [837, 447] on select "00 01 02 03 04 05 06 07 08 09 10 11 12 13 14 15 16 17 18 19 20 21 22 23 24 25 2…" at bounding box center [850, 458] width 26 height 23
select select
type input "16:10"
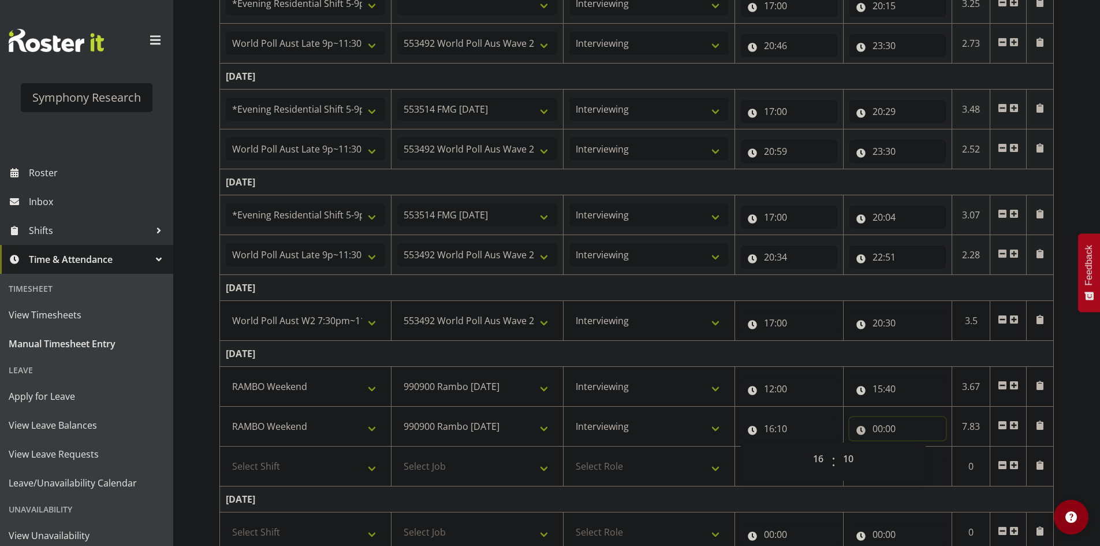
click at [880, 423] on input "00:00" at bounding box center [897, 428] width 96 height 23
click at [911, 453] on div "00 01 02 03 04 05 06 07 08 09 10 11 12 13 14 15 16 17 18 19 20 21 22 23 : 00 01…" at bounding box center [941, 461] width 185 height 29
click at [926, 465] on select "00 01 02 03 04 05 06 07 08 09 10 11 12 13 14 15 16 17 18 19 20 21 22 23" at bounding box center [928, 458] width 26 height 23
select select "16"
click at [915, 447] on select "00 01 02 03 04 05 06 07 08 09 10 11 12 13 14 15 16 17 18 19 20 21 22 23" at bounding box center [928, 458] width 26 height 23
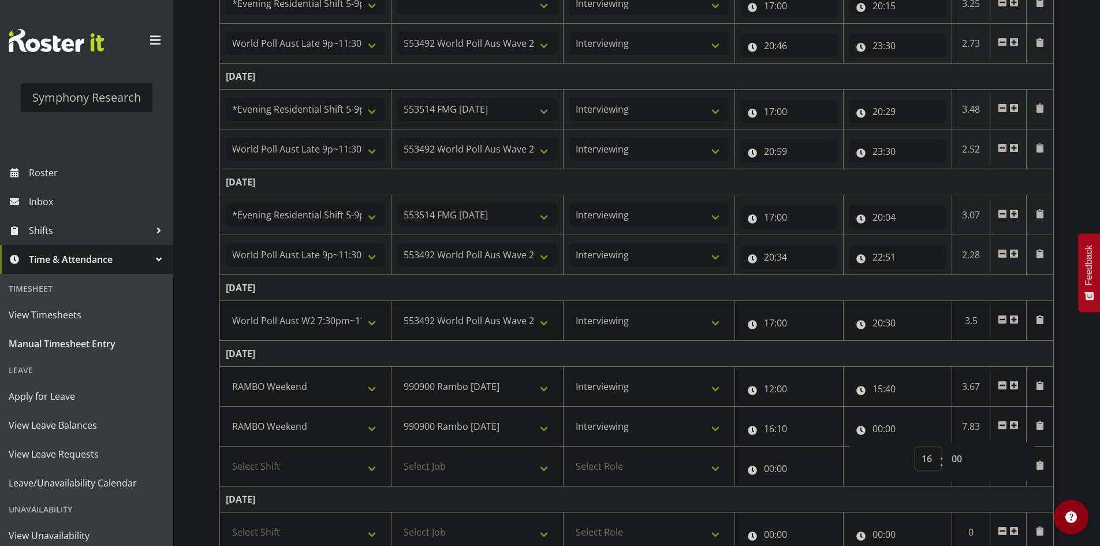
select select
type input "16:00"
click at [960, 462] on select "00 01 02 03 04 05 06 07 08 09 10 11 12 13 14 15 16 17 18 19 20 21 22 23 24 25 2…" at bounding box center [958, 458] width 26 height 23
select select "40"
click at [945, 447] on select "00 01 02 03 04 05 06 07 08 09 10 11 12 13 14 15 16 17 18 19 20 21 22 23 24 25 2…" at bounding box center [958, 458] width 26 height 23
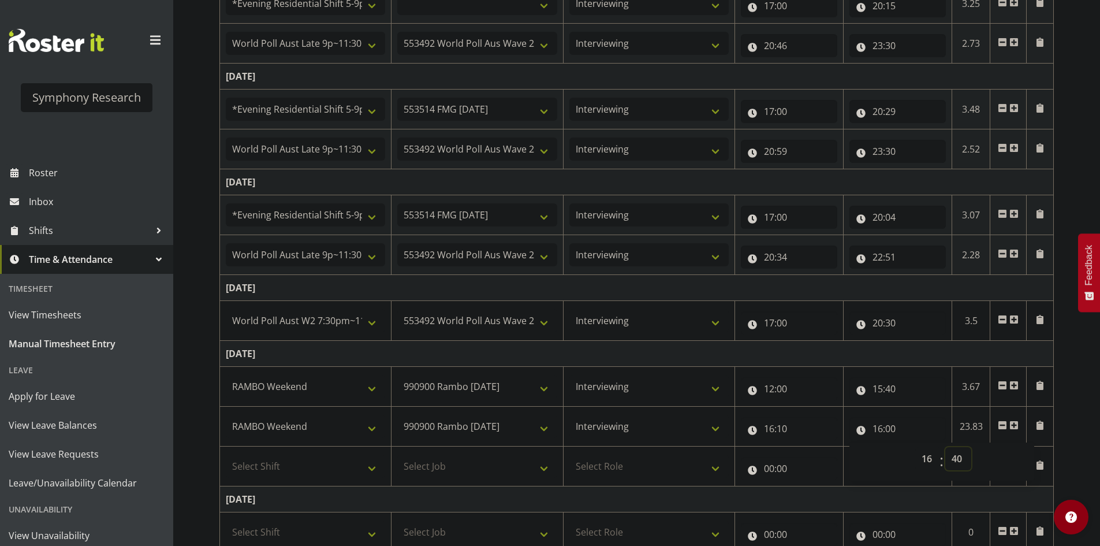
select select
type input "16:40"
click at [303, 476] on select "Select Shift !!Weekend Residential (Roster IT Shift Label) *Business 9/10am ~ 4…" at bounding box center [305, 465] width 159 height 23
select select "11547"
click at [226, 454] on select "Select Shift !!Weekend Residential (Roster IT Shift Label) *Business 9/10am ~ 4…" at bounding box center [305, 465] width 159 height 23
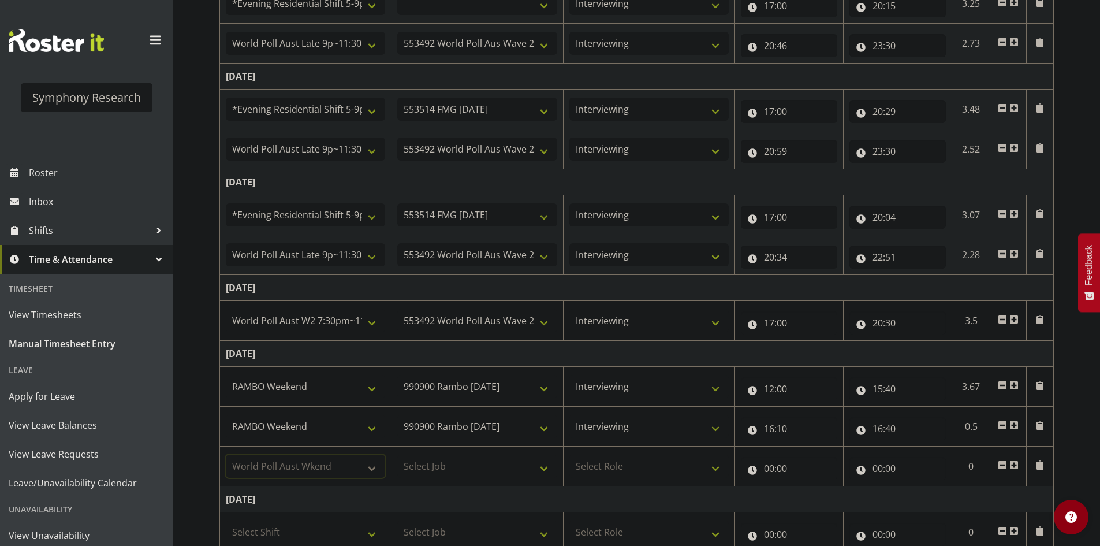
select select
click at [473, 468] on select "Select Job 550060 IF Admin 553492 World Poll Aus Wave 2 Main 2025 553493 World …" at bounding box center [476, 465] width 159 height 23
select select "10499"
click at [397, 454] on select "Select Job 550060 IF Admin 553492 World Poll Aus Wave 2 Main 2025 553493 World …" at bounding box center [476, 465] width 159 height 23
select select
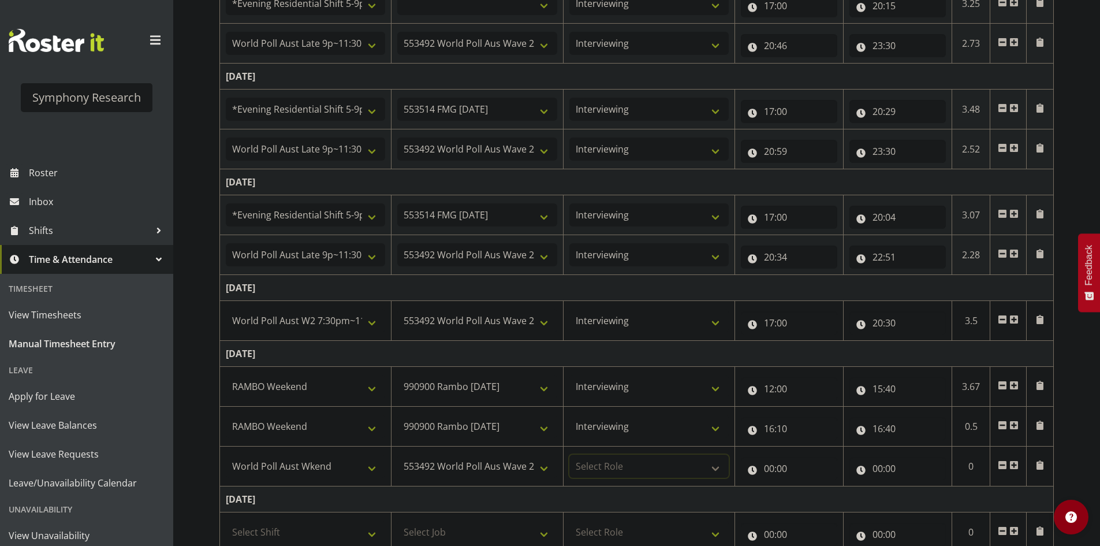
click at [622, 458] on select "Select Role Briefing Interviewing" at bounding box center [648, 465] width 159 height 23
select select "47"
click at [569, 454] on select "Select Role Briefing Interviewing" at bounding box center [648, 465] width 159 height 23
select select
click at [760, 471] on input "00:00" at bounding box center [789, 468] width 96 height 23
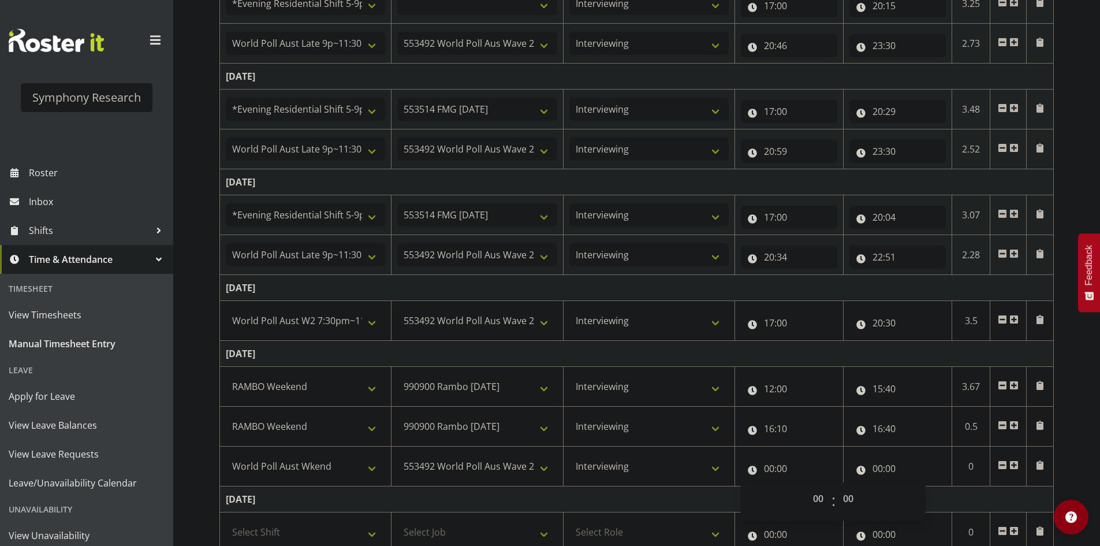
click at [817, 513] on span "00 01 02 03 04 05 06 07 08 09 10 11 12 13 14 15 16 17 18 19 20 21 22 23" at bounding box center [820, 501] width 26 height 29
click at [823, 506] on select "00 01 02 03 04 05 06 07 08 09 10 11 12 13 14 15 16 17 18 19 20 21 22 23" at bounding box center [820, 498] width 26 height 23
select select "16"
click at [807, 487] on select "00 01 02 03 04 05 06 07 08 09 10 11 12 13 14 15 16 17 18 19 20 21 22 23" at bounding box center [820, 498] width 26 height 23
select select
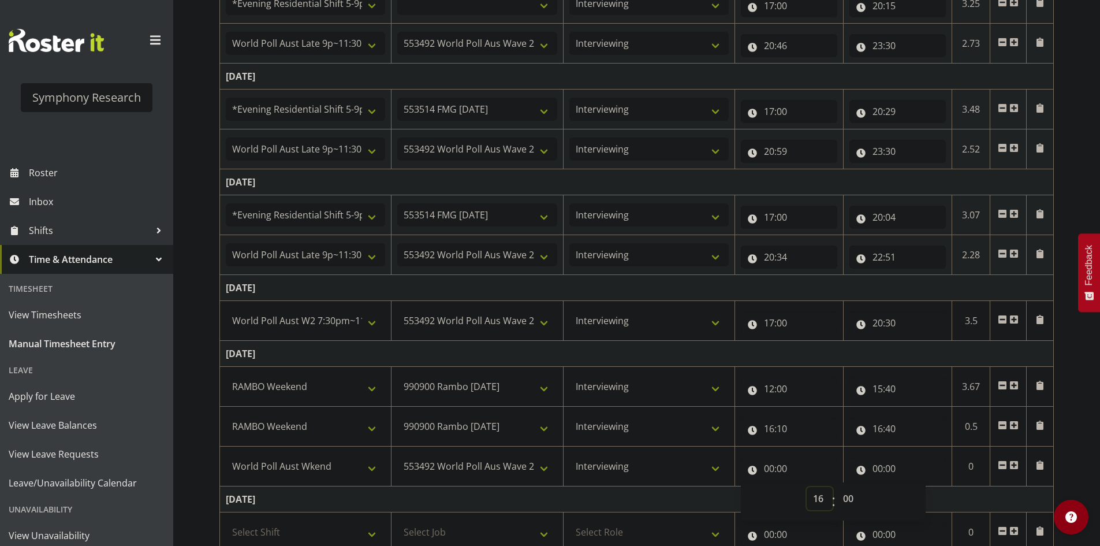
type input "16:00"
click at [845, 500] on select "00 01 02 03 04 05 06 07 08 09 10 11 12 13 14 15 16 17 18 19 20 21 22 23 24 25 2…" at bounding box center [850, 498] width 26 height 23
select select "40"
click at [837, 487] on select "00 01 02 03 04 05 06 07 08 09 10 11 12 13 14 15 16 17 18 19 20 21 22 23 24 25 2…" at bounding box center [850, 498] width 26 height 23
select select
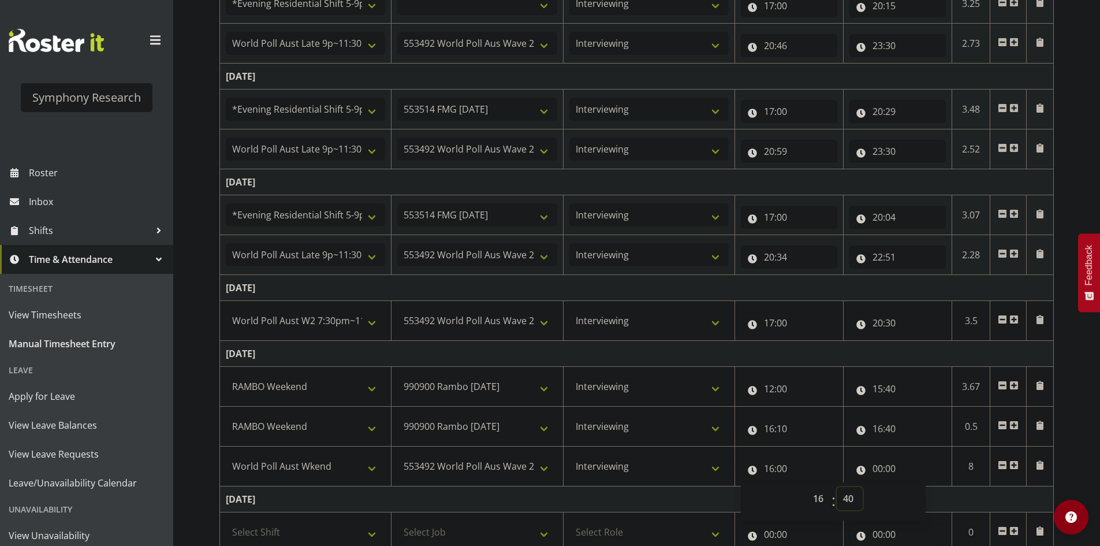
type input "16:40"
click at [887, 464] on input "00:00" at bounding box center [897, 468] width 96 height 23
click at [932, 498] on select "00 01 02 03 04 05 06 07 08 09 10 11 12 13 14 15 16 17 18 19 20 21 22 23" at bounding box center [928, 498] width 26 height 23
select select "19"
click at [915, 487] on select "00 01 02 03 04 05 06 07 08 09 10 11 12 13 14 15 16 17 18 19 20 21 22 23" at bounding box center [928, 498] width 26 height 23
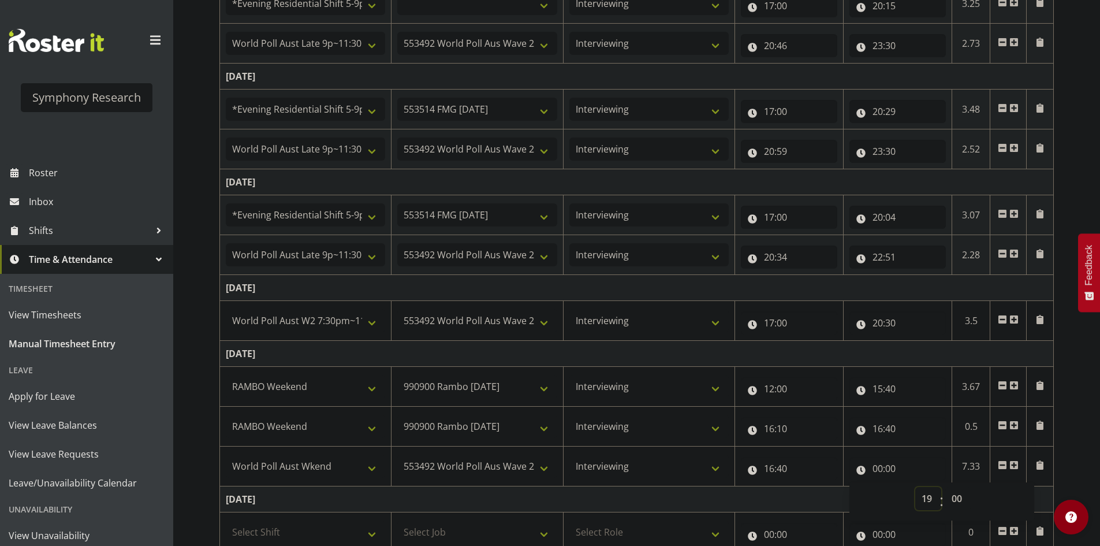
select select
type input "19:00"
click at [1073, 461] on div "[DATE] - [DATE] Shift Job Role Start Time End Time Total [DATE] Select Shift !!…" at bounding box center [659, 210] width 881 height 813
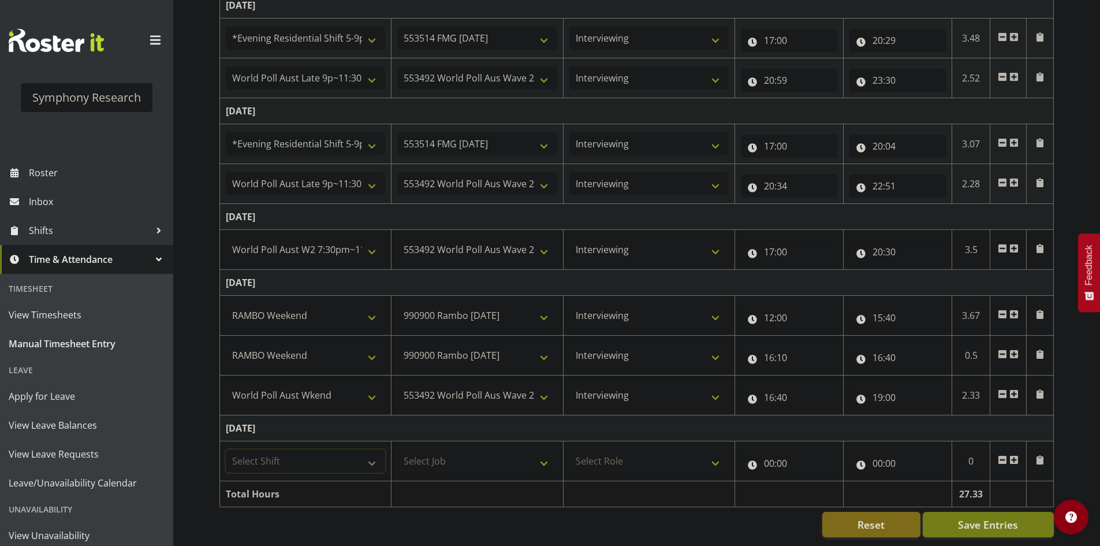
click at [341, 450] on select "Select Shift !!Weekend Residential (Roster IT Shift Label) *Business 9/10am ~ 4…" at bounding box center [305, 460] width 159 height 23
select select "2690"
click at [226, 449] on select "Select Shift !!Weekend Residential (Roster IT Shift Label) *Business 9/10am ~ 4…" at bounding box center [305, 460] width 159 height 23
select select
click at [453, 449] on select "Select Job 550060 IF Admin 553492 World Poll Aus Wave 2 Main 2025 553493 World …" at bounding box center [476, 460] width 159 height 23
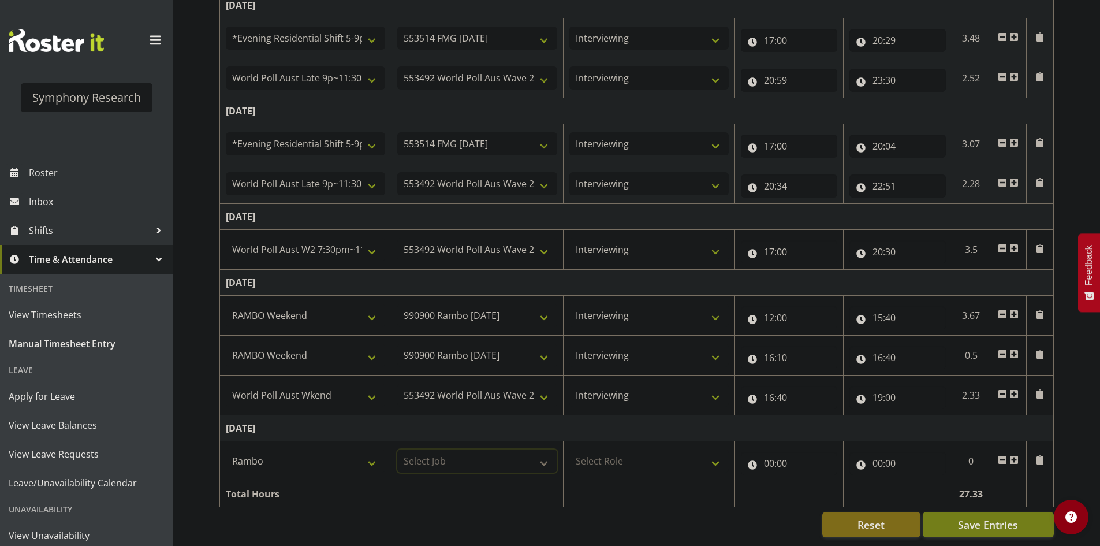
select select "10732"
click at [397, 449] on select "Select Job 550060 IF Admin 553492 World Poll Aus Wave 2 Main 2025 553493 World …" at bounding box center [476, 460] width 159 height 23
select select
click at [596, 449] on select "Select Role Briefing Interviewing" at bounding box center [648, 460] width 159 height 23
select select "47"
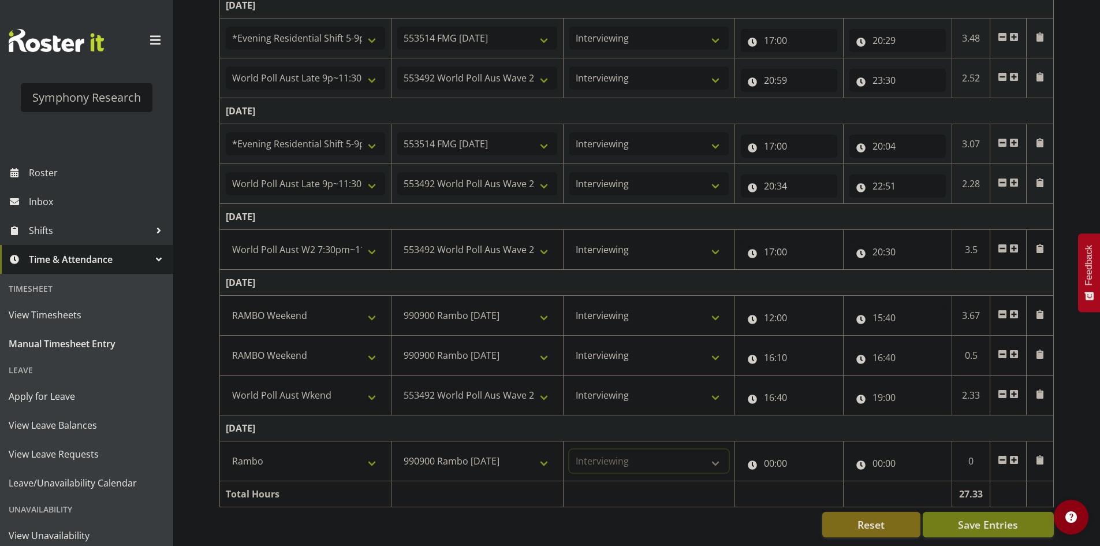
click at [569, 449] on select "Select Role Briefing Interviewing" at bounding box center [648, 460] width 159 height 23
select select
click at [770, 458] on input "00:00" at bounding box center [789, 463] width 96 height 23
click at [832, 495] on span ":" at bounding box center [833, 496] width 4 height 29
click at [818, 488] on select "00 01 02 03 04 05 06 07 08 09 10 11 12 13 14 15 16 17 18 19 20 21 22 23" at bounding box center [820, 493] width 26 height 23
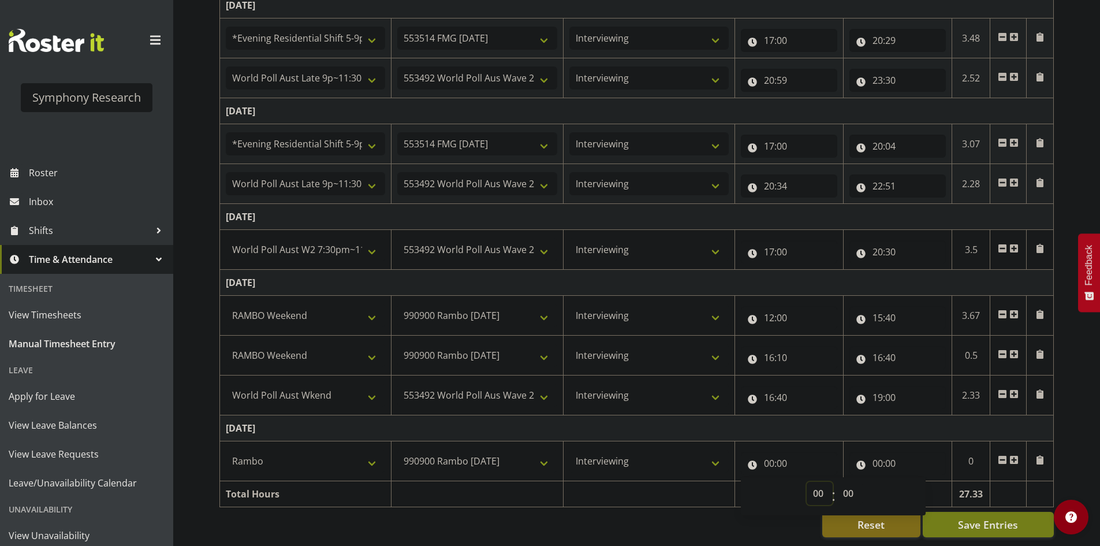
select select "12"
click at [807, 482] on select "00 01 02 03 04 05 06 07 08 09 10 11 12 13 14 15 16 17 18 19 20 21 22 23" at bounding box center [820, 493] width 26 height 23
select select
type input "12:00"
click at [893, 419] on td "[DATE]" at bounding box center [637, 428] width 834 height 26
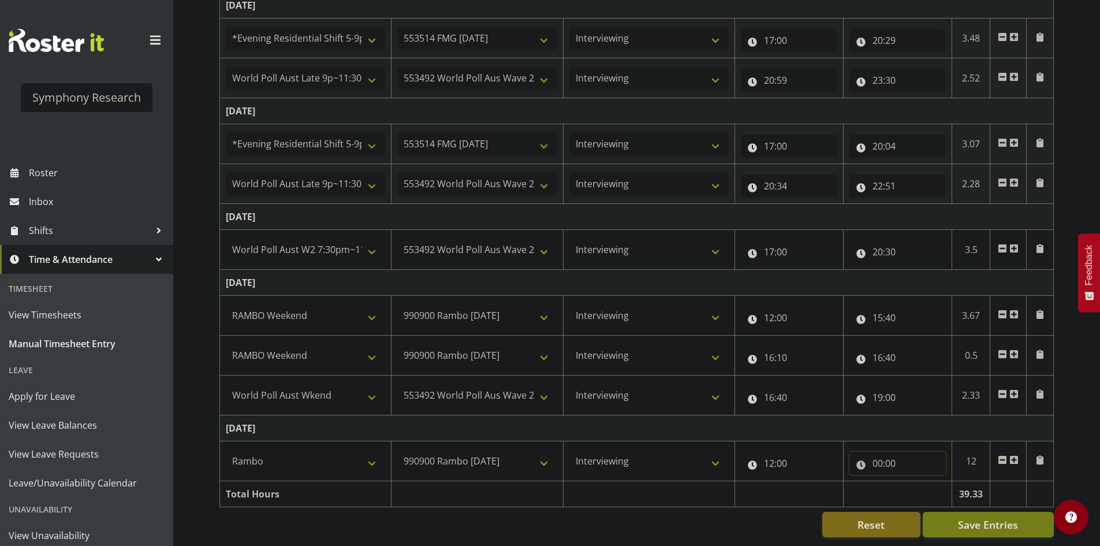
click at [880, 453] on input "00:00" at bounding box center [897, 463] width 96 height 23
click at [926, 422] on td "[DATE]" at bounding box center [637, 428] width 834 height 26
click at [890, 457] on input "00:00" at bounding box center [897, 463] width 96 height 23
click at [930, 482] on select "00 01 02 03 04 05 06 07 08 09 10 11 12 13 14 15 16 17 18 19 20 21 22 23" at bounding box center [928, 493] width 26 height 23
click at [876, 454] on input "00:00" at bounding box center [897, 463] width 96 height 23
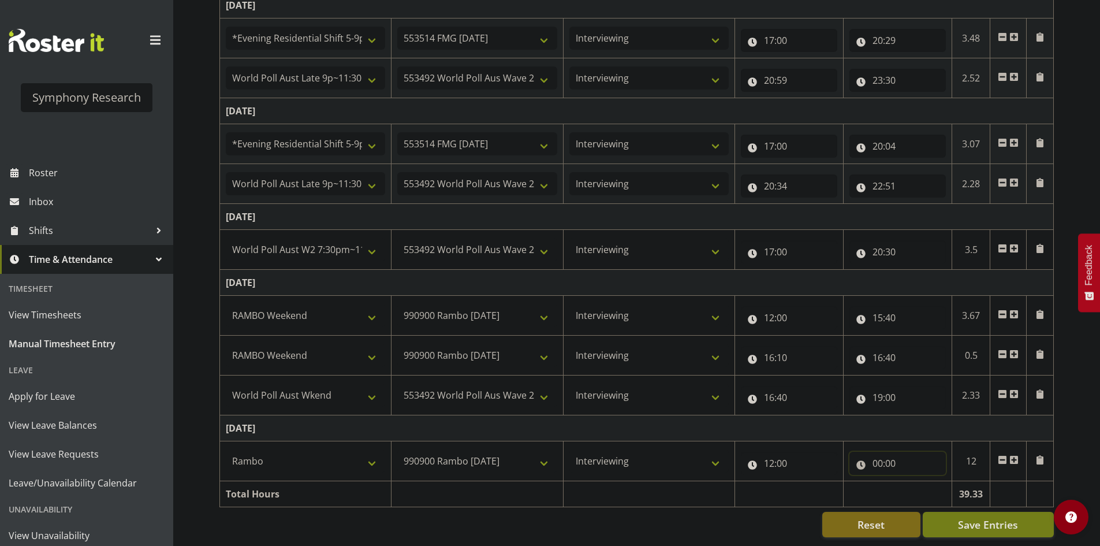
click at [878, 456] on input "00:00" at bounding box center [897, 463] width 96 height 23
click at [927, 483] on select "00 01 02 03 04 05 06 07 08 09 10 11 12 13 14 15 16 17 18 19 20 21 22 23" at bounding box center [928, 493] width 26 height 23
select select "15"
click at [915, 482] on select "00 01 02 03 04 05 06 07 08 09 10 11 12 13 14 15 16 17 18 19 20 21 22 23" at bounding box center [928, 493] width 26 height 23
select select
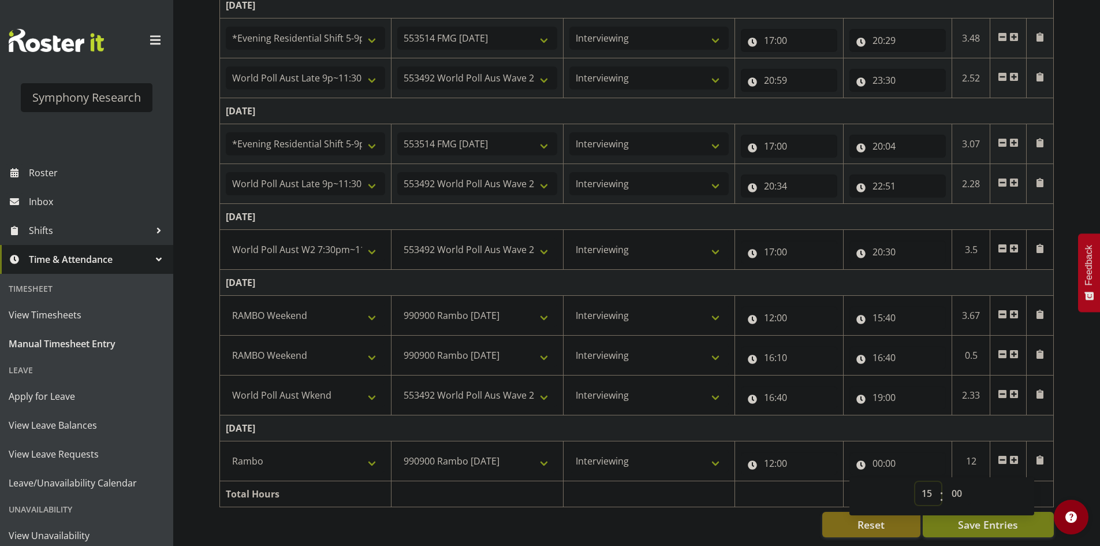
type input "15:00"
click at [958, 483] on select "00 01 02 03 04 05 06 07 08 09 10 11 12 13 14 15 16 17 18 19 20 21 22 23 24 25 2…" at bounding box center [958, 493] width 26 height 23
select select "2"
click at [945, 482] on select "00 01 02 03 04 05 06 07 08 09 10 11 12 13 14 15 16 17 18 19 20 21 22 23 24 25 2…" at bounding box center [958, 493] width 26 height 23
select select
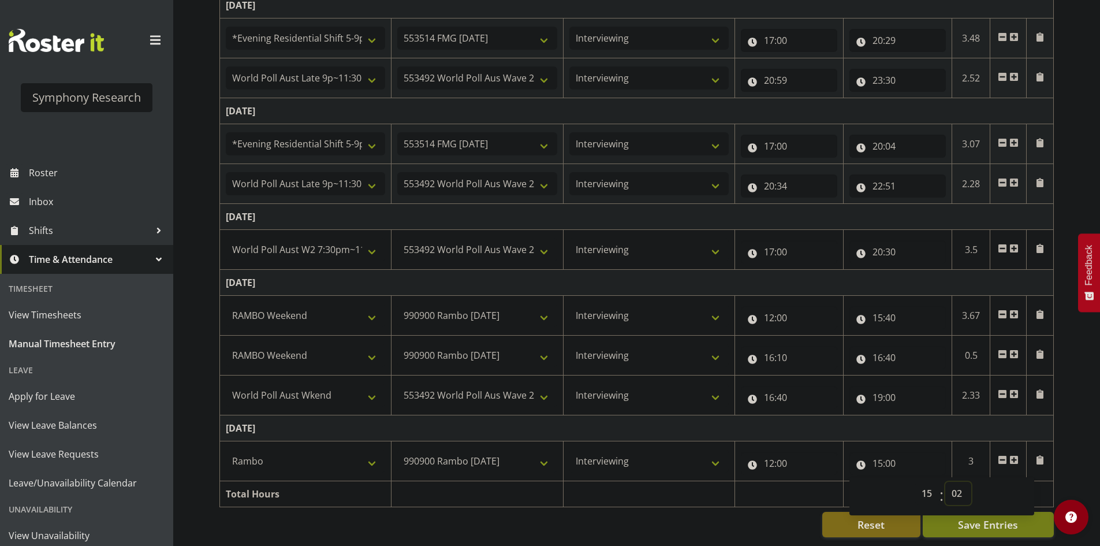
type input "15:02"
click at [1017, 455] on span at bounding box center [1013, 459] width 9 height 9
select select
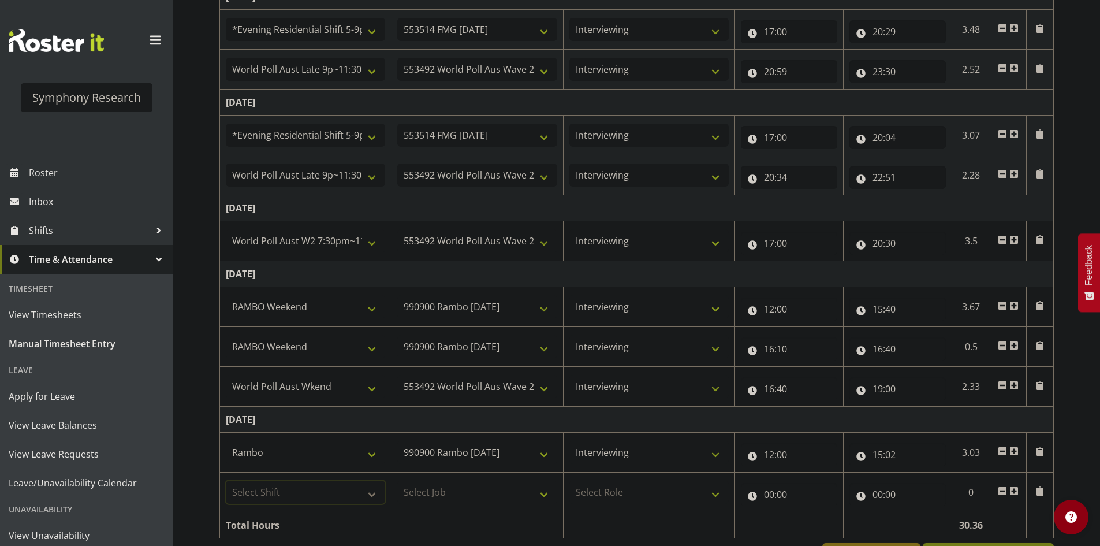
click at [278, 490] on select "Select Shift !!Weekend Residential (Roster IT Shift Label) *Business 9/10am ~ 4…" at bounding box center [305, 491] width 159 height 23
select select "11547"
click at [226, 480] on select "Select Shift !!Weekend Residential (Roster IT Shift Label) *Business 9/10am ~ 4…" at bounding box center [305, 491] width 159 height 23
select select
click at [424, 486] on select "Select Job 550060 IF Admin 553492 World Poll Aus Wave 2 Main 2025 553493 World …" at bounding box center [476, 491] width 159 height 23
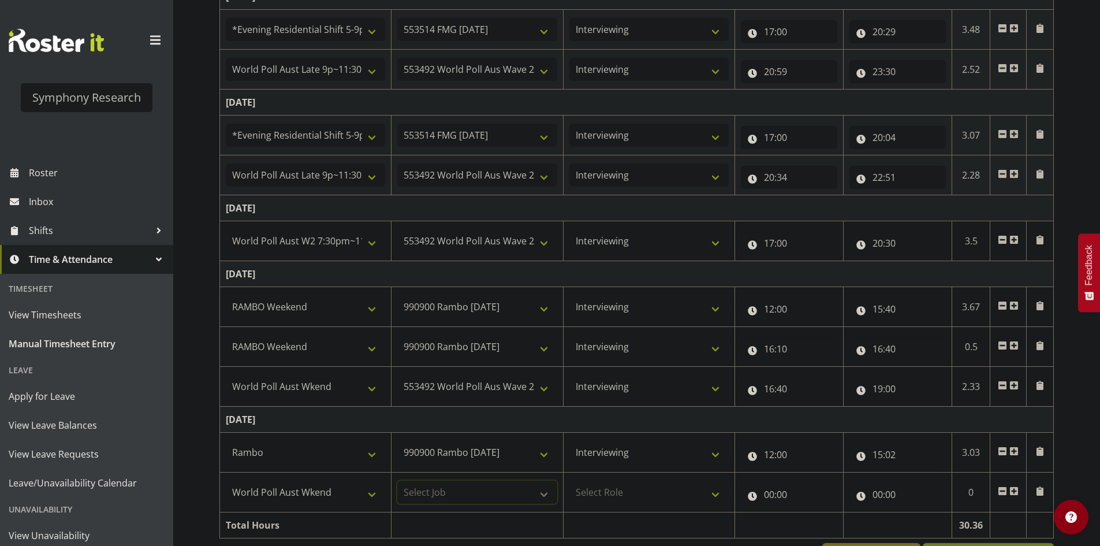
select select "10499"
click at [397, 480] on select "Select Job 550060 IF Admin 553492 World Poll Aus Wave 2 Main 2025 553493 World …" at bounding box center [476, 491] width 159 height 23
select select
click at [609, 486] on select "Select Role Briefing Interviewing" at bounding box center [648, 491] width 159 height 23
select select "47"
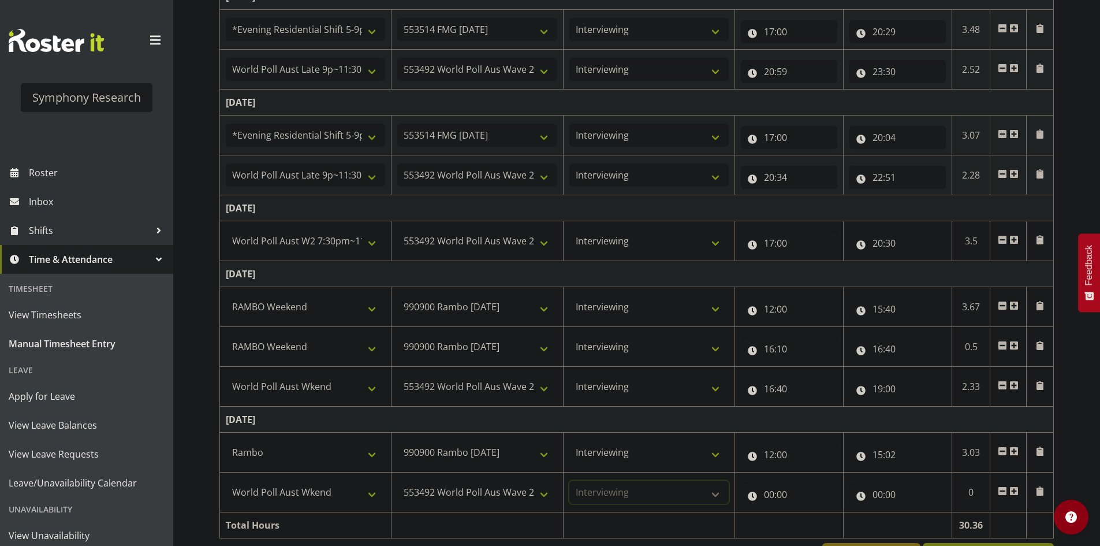
click at [569, 480] on select "Select Role Briefing Interviewing" at bounding box center [648, 491] width 159 height 23
select select
click at [767, 495] on input "00:00" at bounding box center [789, 494] width 96 height 23
click at [809, 528] on select "00 01 02 03 04 05 06 07 08 09 10 11 12 13 14 15 16 17 18 19 20 21 22 23" at bounding box center [820, 524] width 26 height 23
select select "15"
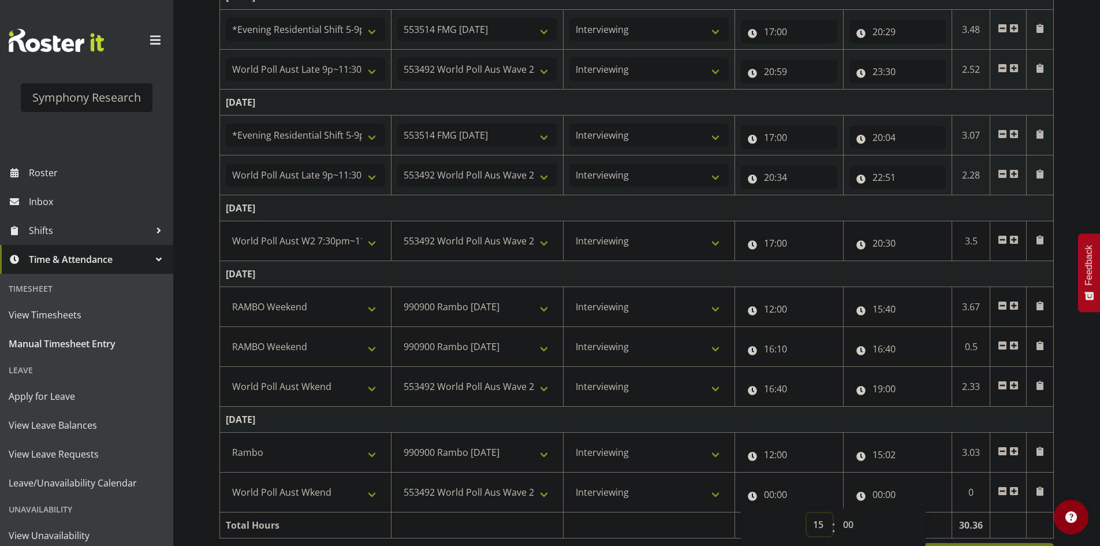
click at [807, 513] on select "00 01 02 03 04 05 06 07 08 09 10 11 12 13 14 15 16 17 18 19 20 21 22 23" at bounding box center [820, 524] width 26 height 23
select select
type input "15:00"
click at [860, 523] on select "00 01 02 03 04 05 06 07 08 09 10 11 12 13 14 15 16 17 18 19 20 21 22 23 24 25 2…" at bounding box center [850, 524] width 26 height 23
select select "32"
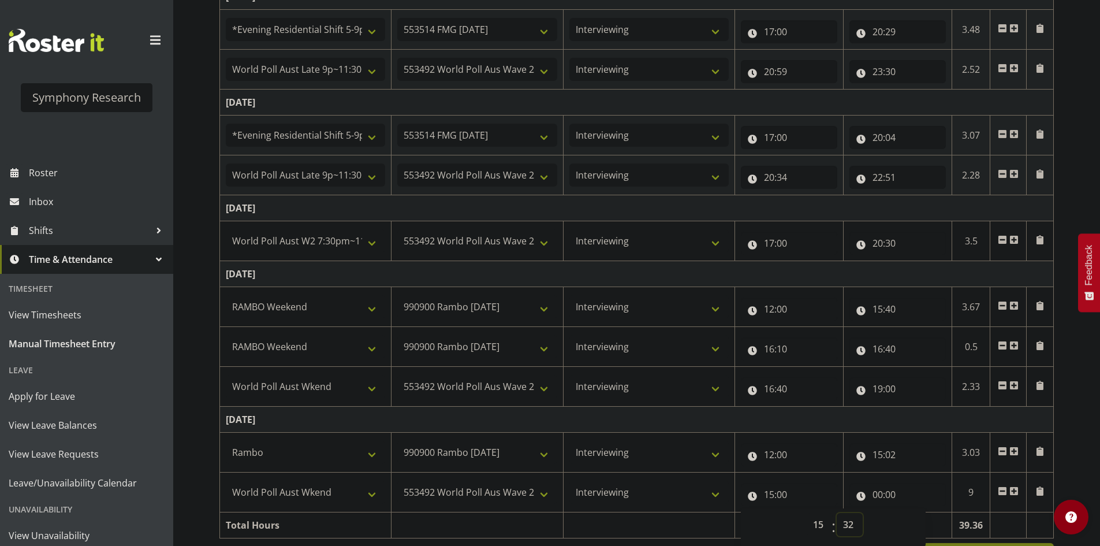
click at [837, 513] on select "00 01 02 03 04 05 06 07 08 09 10 11 12 13 14 15 16 17 18 19 20 21 22 23 24 25 2…" at bounding box center [850, 524] width 26 height 23
select select
type input "15:32"
click at [852, 517] on select "00 01 02 03 04 05 06 07 08 09 10 11 12 13 14 15 16 17 18 19 20 21 22 23 24 25 2…" at bounding box center [850, 524] width 26 height 23
select select "33"
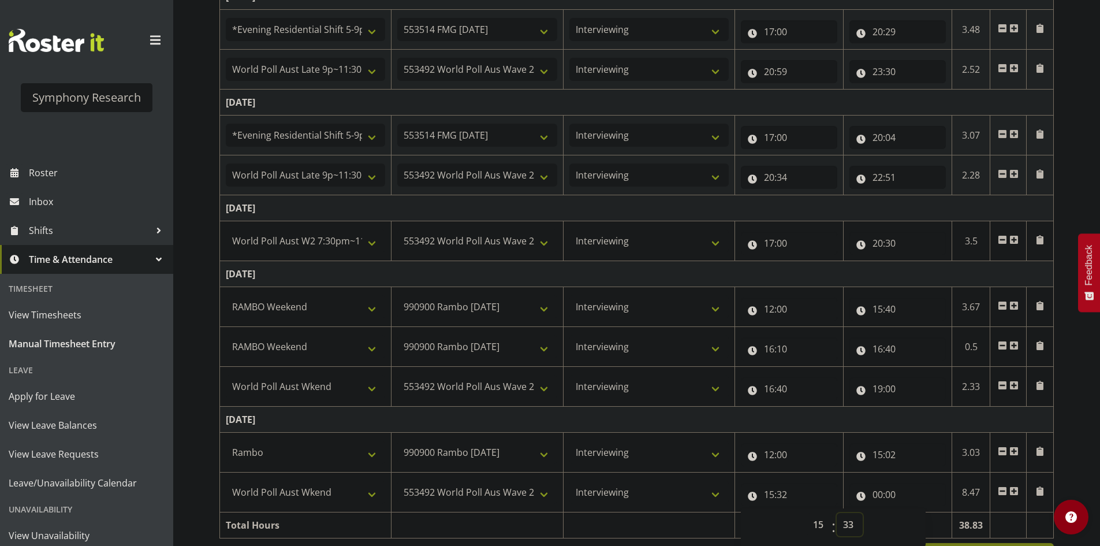
click at [837, 513] on select "00 01 02 03 04 05 06 07 08 09 10 11 12 13 14 15 16 17 18 19 20 21 22 23 24 25 2…" at bounding box center [850, 524] width 26 height 23
select select
type input "15:33"
click at [876, 494] on input "00:00" at bounding box center [897, 494] width 96 height 23
click at [927, 516] on select "00 01 02 03 04 05 06 07 08 09 10 11 12 13 14 15 16 17 18 19 20 21 22 23" at bounding box center [928, 524] width 26 height 23
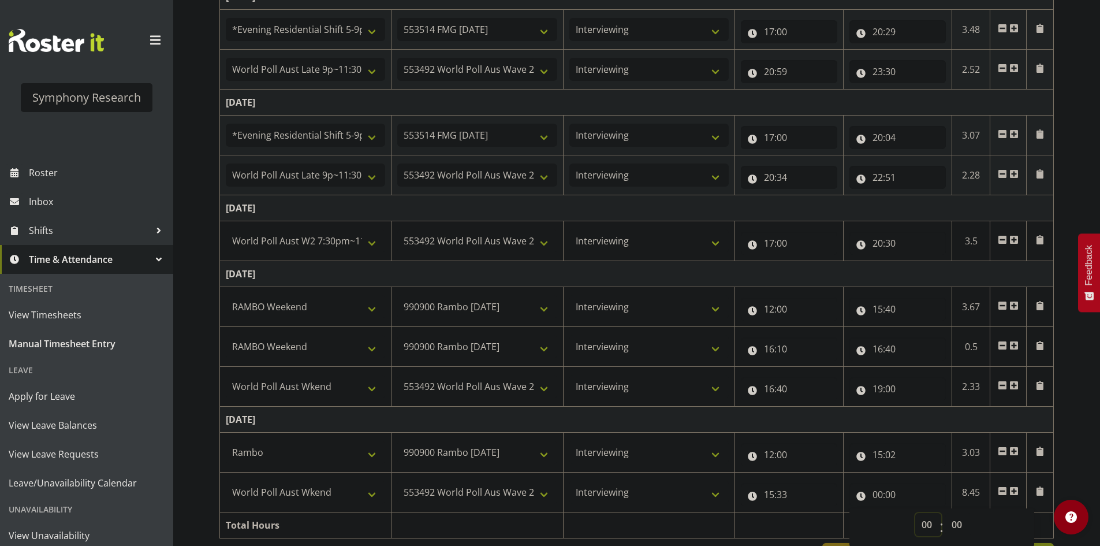
select select "15"
click at [915, 513] on select "00 01 02 03 04 05 06 07 08 09 10 11 12 13 14 15 16 17 18 19 20 21 22 23" at bounding box center [928, 524] width 26 height 23
select select
type input "15:00"
click at [960, 527] on select "00 01 02 03 04 05 06 07 08 09 10 11 12 13 14 15 16 17 18 19 20 21 22 23 24 25 2…" at bounding box center [958, 524] width 26 height 23
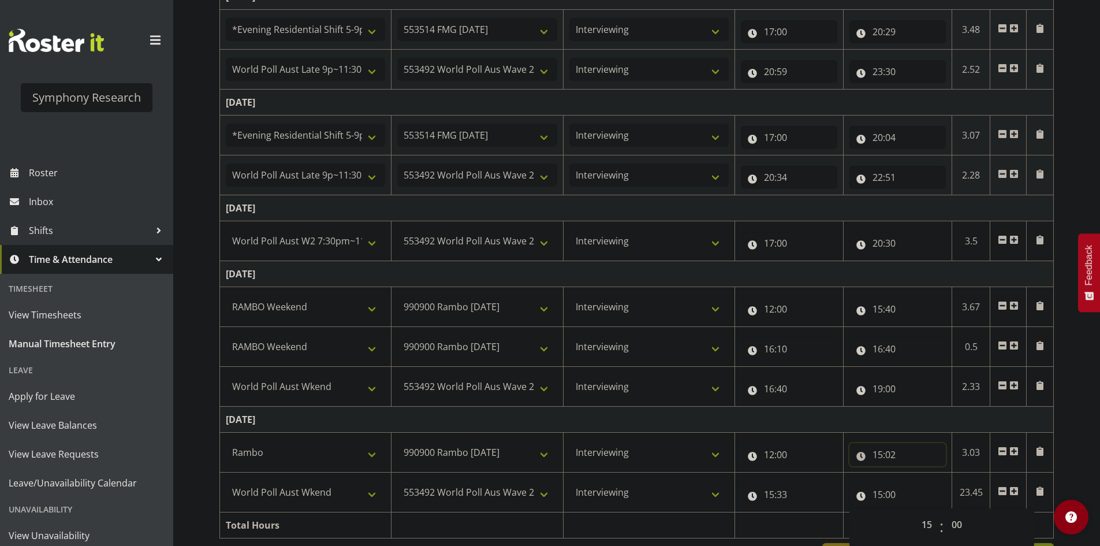
click at [889, 465] on input "15:02" at bounding box center [897, 454] width 96 height 23
click at [958, 487] on select "00 01 02 03 04 05 06 07 08 09 10 11 12 13 14 15 16 17 18 19 20 21 22 23 24 25 2…" at bounding box center [958, 484] width 26 height 23
select select "3"
click at [945, 473] on select "00 01 02 03 04 05 06 07 08 09 10 11 12 13 14 15 16 17 18 19 20 21 22 23 24 25 2…" at bounding box center [958, 484] width 26 height 23
select select
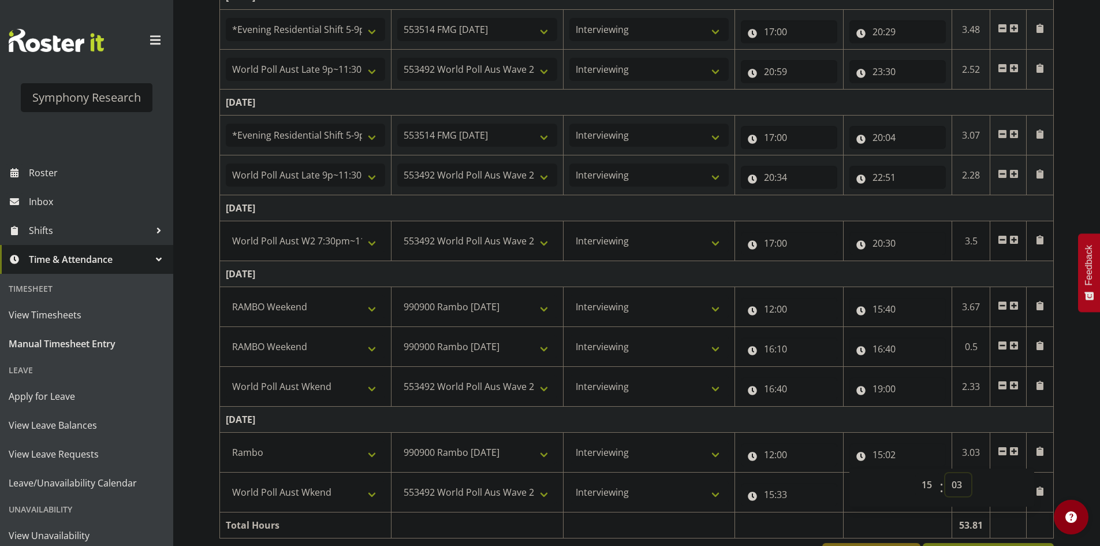
type input "15:03"
click at [788, 489] on input "15:33" at bounding box center [789, 494] width 96 height 23
click at [853, 521] on select "00 01 02 03 04 05 06 07 08 09 10 11 12 13 14 15 16 17 18 19 20 21 22 23 24 25 2…" at bounding box center [850, 524] width 26 height 23
select select "34"
click at [837, 513] on select "00 01 02 03 04 05 06 07 08 09 10 11 12 13 14 15 16 17 18 19 20 21 22 23 24 25 2…" at bounding box center [850, 524] width 26 height 23
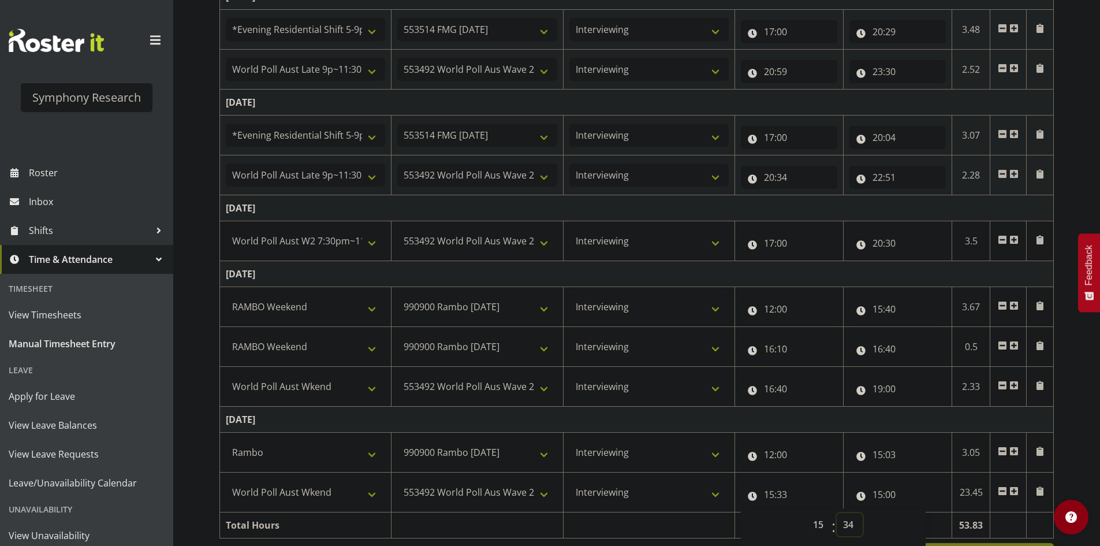
select select
type input "15:34"
click at [890, 495] on input "15:00" at bounding box center [897, 494] width 96 height 23
drag, startPoint x: 882, startPoint y: 493, endPoint x: 896, endPoint y: 503, distance: 17.7
click at [882, 493] on input "15:00" at bounding box center [897, 494] width 96 height 23
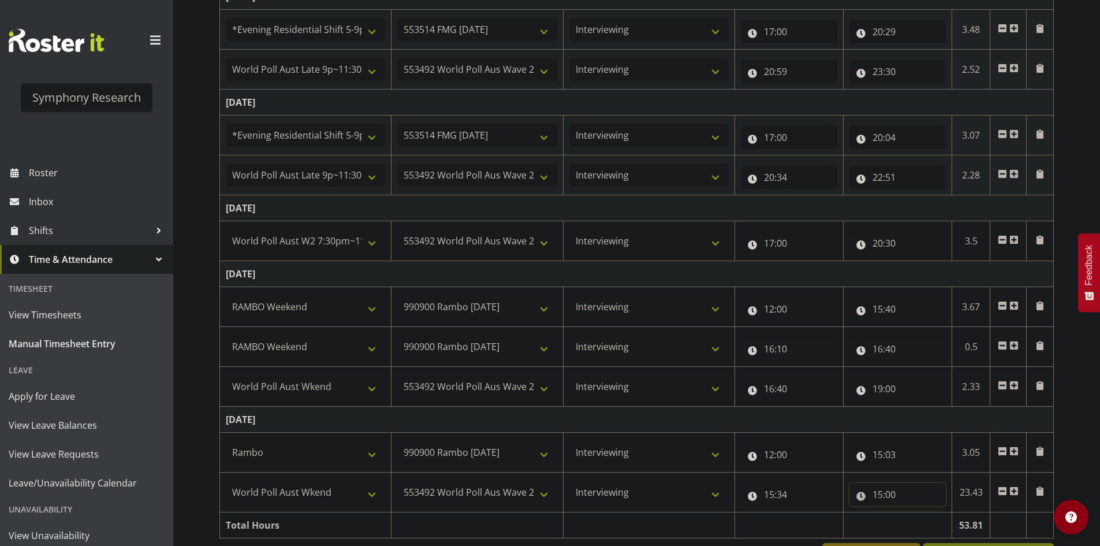
click at [879, 497] on input "15:00" at bounding box center [897, 494] width 96 height 23
click at [937, 524] on select "00 01 02 03 04 05 06 07 08 09 10 11 12 13 14 15 16 17 18 19 20 21 22 23" at bounding box center [928, 524] width 26 height 23
select select "19"
click at [915, 513] on select "00 01 02 03 04 05 06 07 08 09 10 11 12 13 14 15 16 17 18 19 20 21 22 23" at bounding box center [928, 524] width 26 height 23
select select
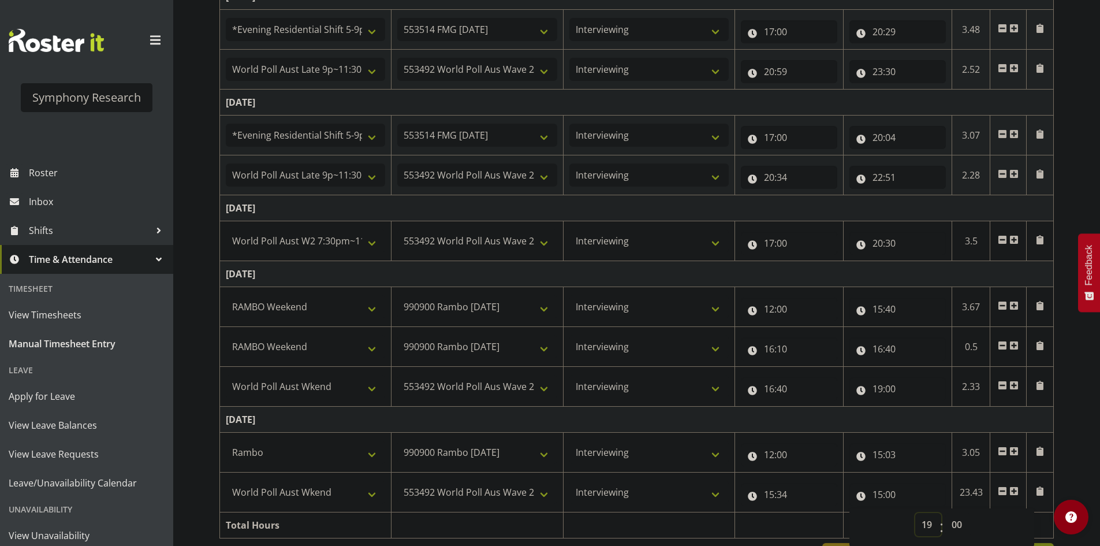
type input "19:00"
click at [1065, 467] on div "[DATE] - [DATE] Shift Job Role Start Time End Time Total [DATE] Select Shift !!…" at bounding box center [659, 150] width 881 height 853
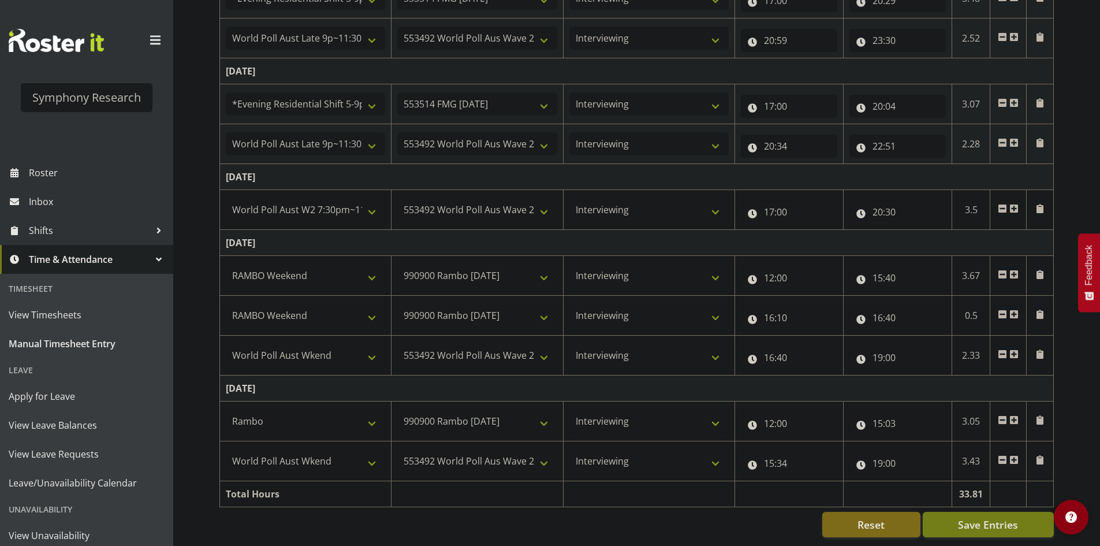
click at [1075, 441] on div "[DATE] - [DATE] Shift Job Role Start Time End Time Total [DATE] Select Shift !!…" at bounding box center [659, 119] width 881 height 853
click at [999, 526] on button "Save Entries" at bounding box center [988, 524] width 131 height 25
select select
